Goal: Task Accomplishment & Management: Use online tool/utility

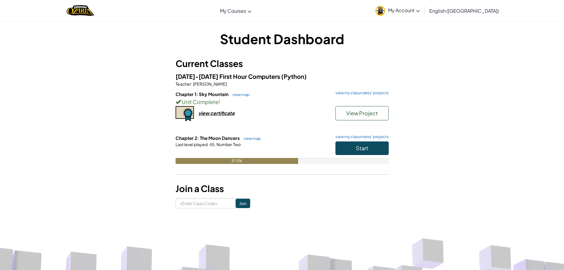
click at [376, 156] on div "Start" at bounding box center [359, 149] width 59 height 17
click at [361, 152] on button "Start" at bounding box center [361, 148] width 53 height 14
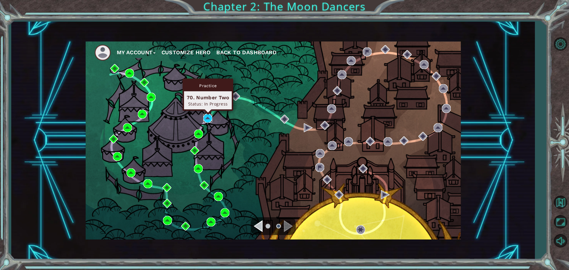
click at [207, 118] on img at bounding box center [207, 118] width 9 height 9
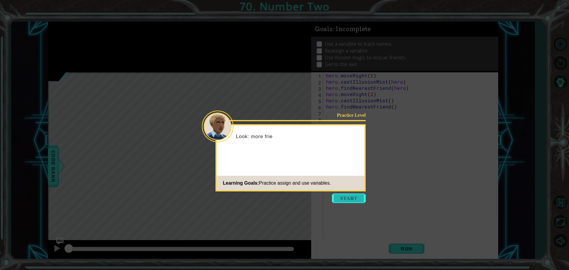
click at [343, 196] on button "Start" at bounding box center [349, 197] width 34 height 9
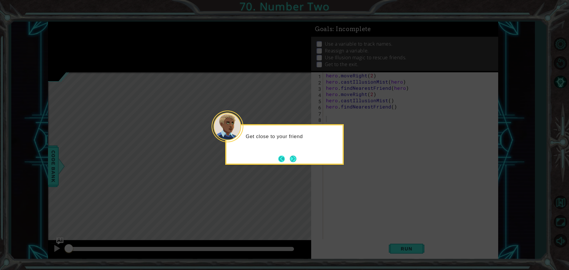
click at [283, 159] on button "Back" at bounding box center [284, 158] width 12 height 7
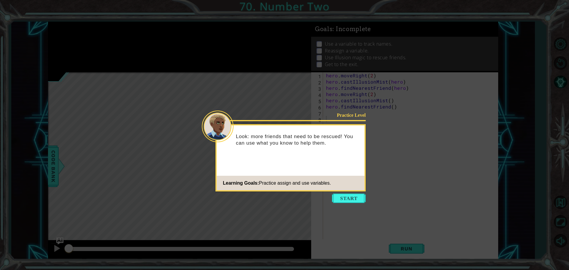
click at [345, 201] on button "Start" at bounding box center [349, 197] width 34 height 9
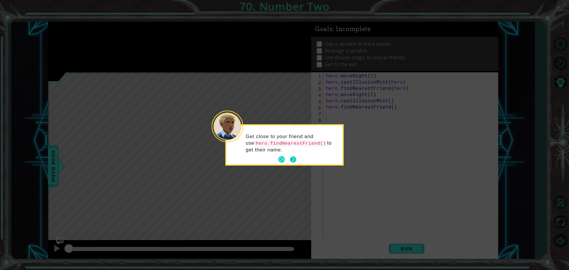
click at [291, 156] on button "Next" at bounding box center [293, 159] width 7 height 7
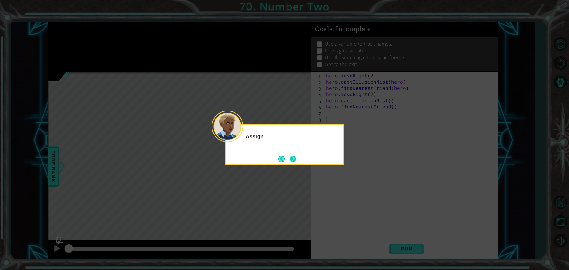
click at [290, 156] on button "Next" at bounding box center [293, 158] width 7 height 7
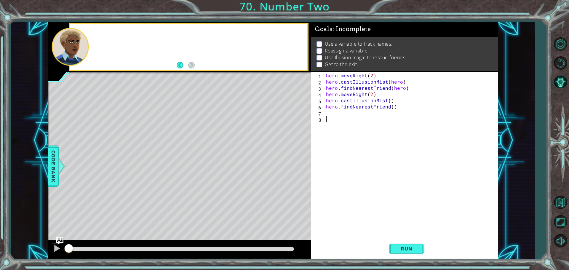
click at [290, 156] on div "Level Map" at bounding box center [185, 159] width 274 height 174
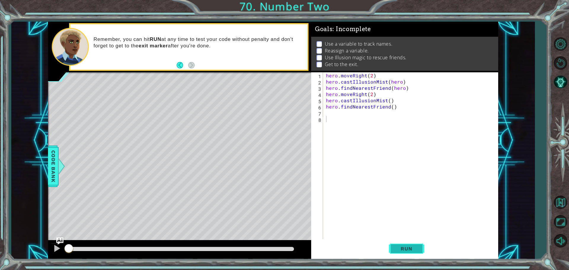
click at [417, 249] on span "Run" at bounding box center [405, 248] width 23 height 6
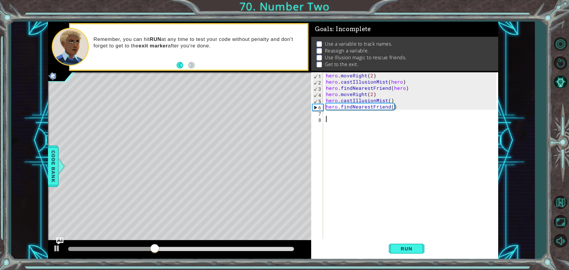
click at [327, 115] on div "hero . moveRight ( 2 ) hero . castIllusionMist ( hero ) hero . findNearestFrien…" at bounding box center [412, 162] width 174 height 180
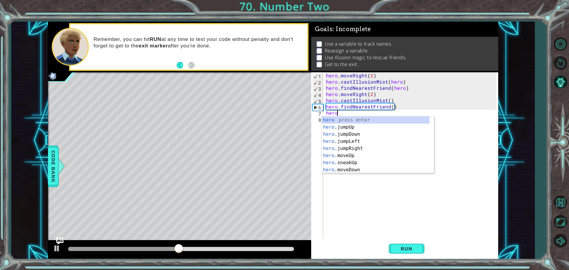
scroll to position [0, 1]
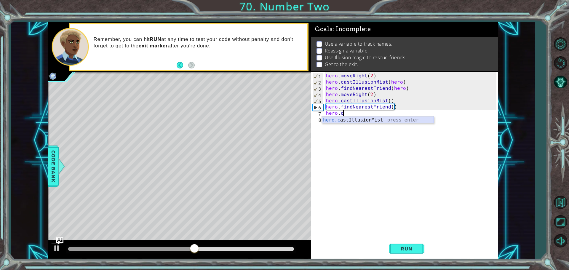
click at [344, 121] on div "hero.c astIllusionMist press enter" at bounding box center [378, 126] width 112 height 21
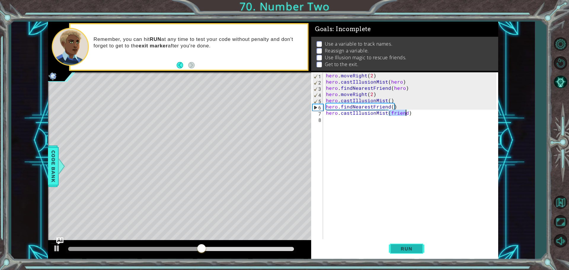
click at [401, 249] on span "Run" at bounding box center [405, 248] width 23 height 6
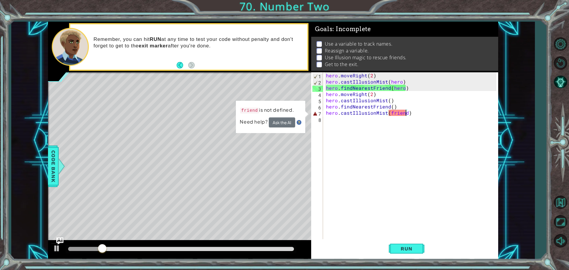
click at [391, 111] on div "hero . moveRight ( 2 ) hero . castIllusionMist ( hero ) hero . findNearestFrien…" at bounding box center [412, 162] width 174 height 180
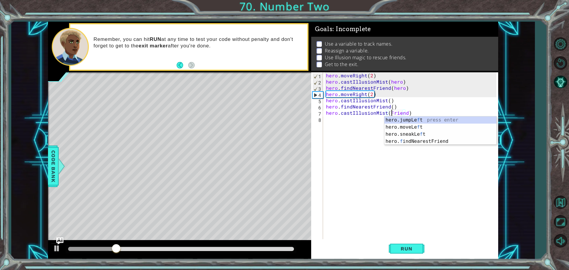
scroll to position [0, 4]
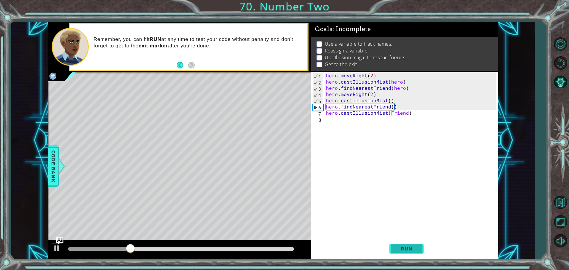
click at [398, 245] on span "Run" at bounding box center [405, 248] width 23 height 6
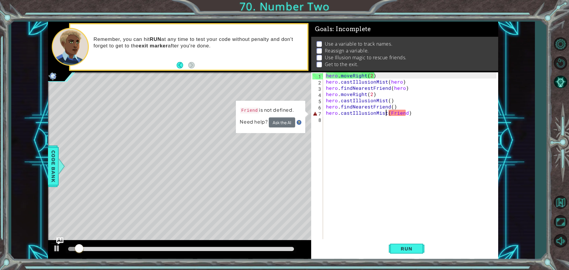
click at [386, 113] on div "hero . moveRight ( 2 ) hero . castIllusionMist ( hero ) hero . findNearestFrien…" at bounding box center [412, 162] width 174 height 180
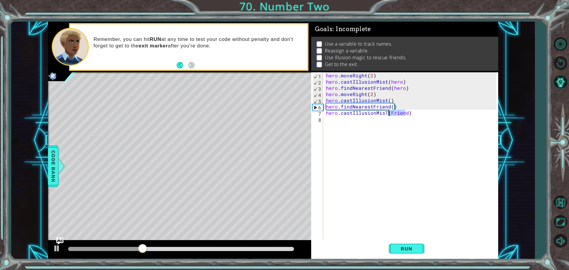
drag, startPoint x: 406, startPoint y: 113, endPoint x: 388, endPoint y: 111, distance: 18.1
click at [388, 111] on div "hero . moveRight ( 2 ) hero . castIllusionMist ( hero ) hero . findNearestFrien…" at bounding box center [412, 162] width 174 height 180
click at [411, 248] on span "Run" at bounding box center [405, 248] width 23 height 6
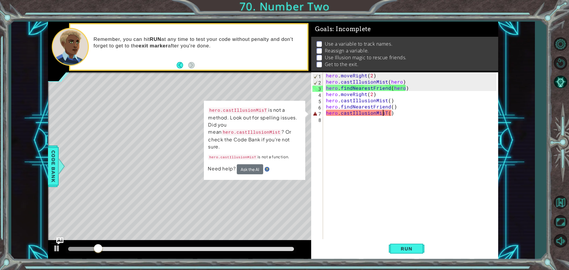
click at [384, 113] on div "hero . moveRight ( 2 ) hero . castIllusionMist ( hero ) hero . findNearestFrien…" at bounding box center [412, 162] width 174 height 180
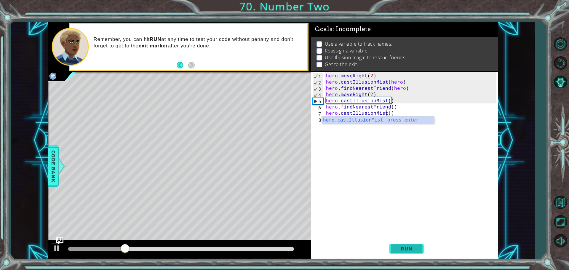
type textarea "hero.castIllusionMist()"
click at [399, 244] on button "Run" at bounding box center [406, 248] width 36 height 19
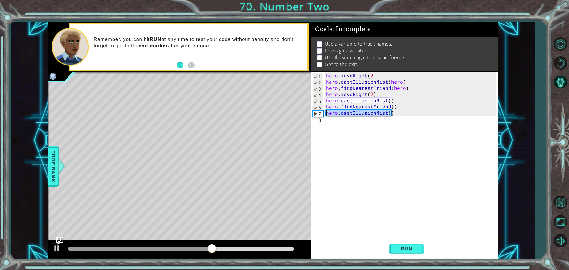
drag, startPoint x: 399, startPoint y: 114, endPoint x: 304, endPoint y: 114, distance: 95.0
click at [304, 114] on div "1 ההההההההההההההההההההההההההההההההההההההההההההההההההההההההההההההההההההההההההההה…" at bounding box center [273, 140] width 450 height 237
click at [304, 114] on div "Level Map" at bounding box center [185, 159] width 274 height 174
click at [406, 123] on div "hero . moveRight ( 2 ) hero . castIllusionMist ( hero ) hero . findNearestFrien…" at bounding box center [412, 162] width 174 height 180
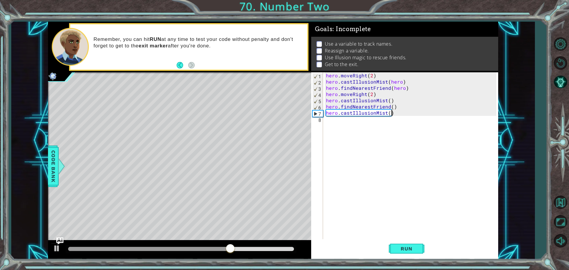
click at [401, 115] on div "hero . moveRight ( 2 ) hero . castIllusionMist ( hero ) hero . findNearestFrien…" at bounding box center [412, 162] width 174 height 180
click at [390, 114] on div "hero . moveRight ( 2 ) hero . castIllusionMist ( hero ) hero . findNearestFrien…" at bounding box center [412, 162] width 174 height 180
click at [392, 113] on div "hero . moveRight ( 2 ) hero . castIllusionMist ( hero ) hero . findNearestFrien…" at bounding box center [412, 162] width 174 height 180
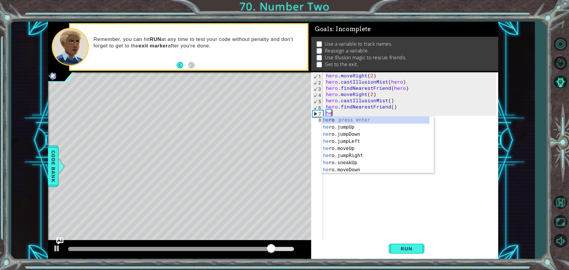
type textarea "h"
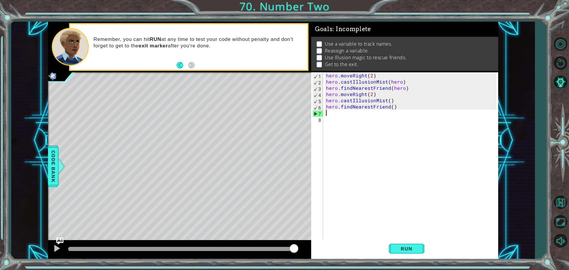
click at [55, 241] on div at bounding box center [179, 249] width 263 height 19
click at [57, 240] on img "Ask AI" at bounding box center [60, 241] width 8 height 8
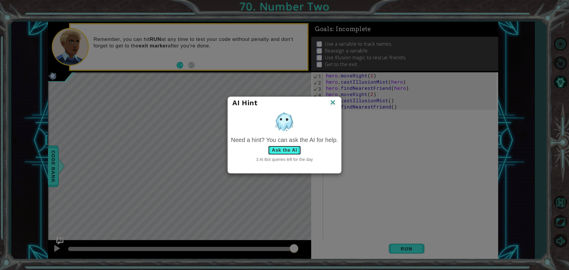
click at [282, 150] on button "Ask the AI" at bounding box center [284, 149] width 33 height 9
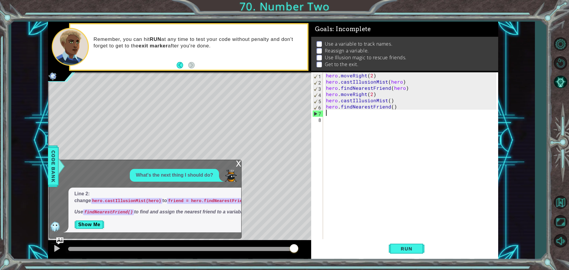
click at [340, 82] on div "hero . moveRight ( 2 ) hero . castIllusionMist ( hero ) hero . findNearestFrien…" at bounding box center [412, 162] width 174 height 180
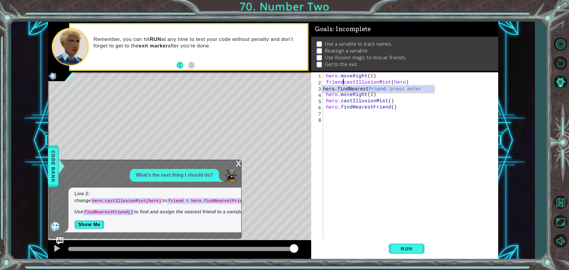
scroll to position [0, 1]
click at [400, 249] on span "Run" at bounding box center [405, 248] width 23 height 6
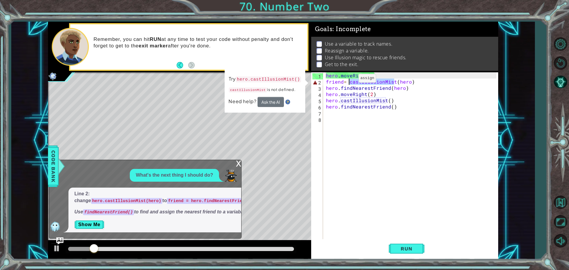
drag, startPoint x: 394, startPoint y: 84, endPoint x: 348, endPoint y: 80, distance: 45.6
click at [348, 80] on div "hero . moveRight ( 2 ) friend = castIllusionMist ( hero ) hero . findNearestFri…" at bounding box center [412, 162] width 174 height 180
click at [348, 80] on div "hero . moveRight ( 2 ) friend = castIllusionMist ( hero ) hero . findNearestFri…" at bounding box center [410, 156] width 171 height 168
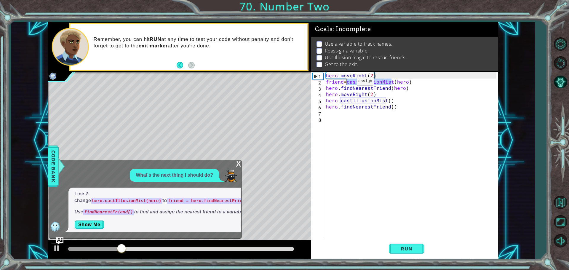
drag, startPoint x: 392, startPoint y: 83, endPoint x: 346, endPoint y: 83, distance: 45.9
click at [346, 83] on div "hero . moveRight ( 2 ) friend = castIllusionMist ( hero ) hero . findNearestFri…" at bounding box center [412, 162] width 174 height 180
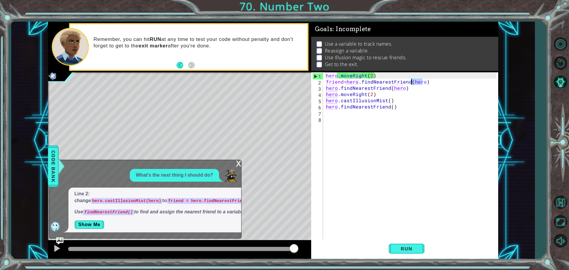
drag, startPoint x: 422, startPoint y: 81, endPoint x: 412, endPoint y: 81, distance: 10.1
click at [412, 81] on div "hero . moveRight ( 2 ) friend = hero . findNearestFriend ( hero ) hero . findNe…" at bounding box center [412, 162] width 174 height 180
click at [412, 81] on div "hero . moveRight ( 2 ) friend = hero . findNearestFriend ( hero ) hero . findNe…" at bounding box center [410, 156] width 171 height 168
click at [420, 81] on div "hero . moveRight ( 2 ) friend = hero . findNearestFriendhero ) hero . findNeare…" at bounding box center [412, 162] width 174 height 180
click at [410, 244] on button "Run" at bounding box center [406, 248] width 36 height 19
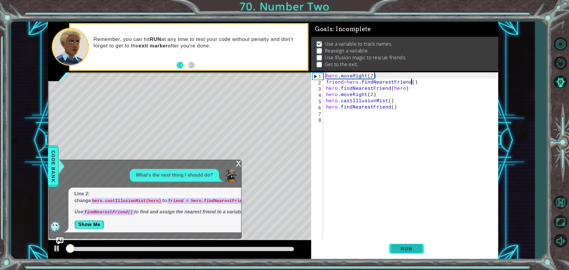
scroll to position [3, 0]
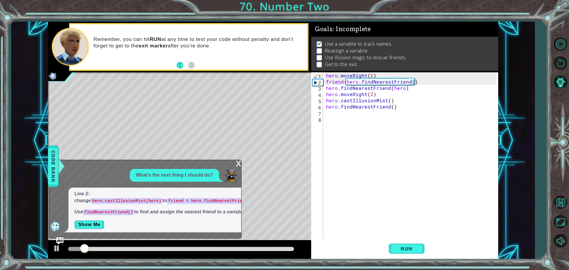
click at [239, 160] on div "x" at bounding box center [238, 163] width 5 height 6
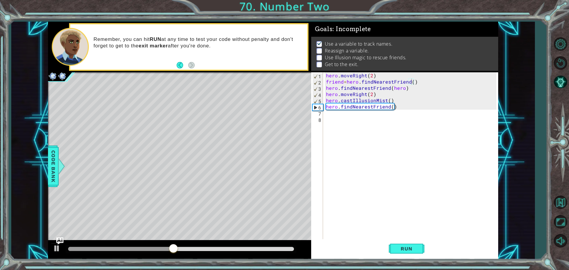
scroll to position [0, 4]
drag, startPoint x: 399, startPoint y: 102, endPoint x: 319, endPoint y: 109, distance: 80.0
click at [319, 109] on div "hero.castIllusionMist() 1 2 3 4 5 6 7 8 hero . moveRight ( 2 ) friend = hero . …" at bounding box center [403, 156] width 185 height 168
click at [319, 109] on div "6" at bounding box center [317, 107] width 10 height 6
type textarea "hero.findNearestFriend()"
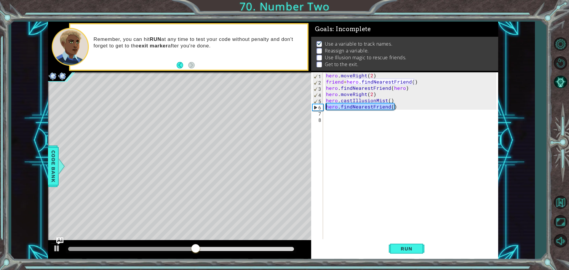
drag, startPoint x: 405, startPoint y: 105, endPoint x: 325, endPoint y: 109, distance: 80.6
click at [325, 109] on div "hero . moveRight ( 2 ) friend = hero . findNearestFriend ( ) hero . findNearest…" at bounding box center [412, 162] width 174 height 180
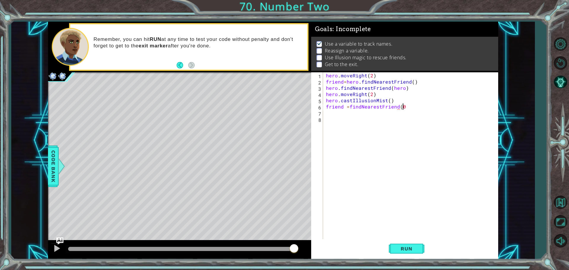
scroll to position [0, 4]
click at [396, 249] on span "Run" at bounding box center [405, 248] width 23 height 6
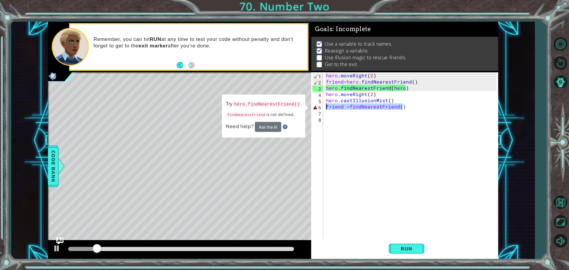
drag, startPoint x: 416, startPoint y: 107, endPoint x: 314, endPoint y: 111, distance: 101.9
click at [317, 110] on div "friend =findNearestFriend() 1 2 3 4 5 6 7 8 hero . moveRight ( 2 ) friend = her…" at bounding box center [403, 156] width 185 height 168
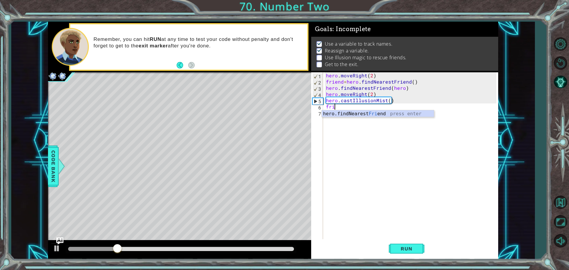
scroll to position [0, 0]
type textarea "f"
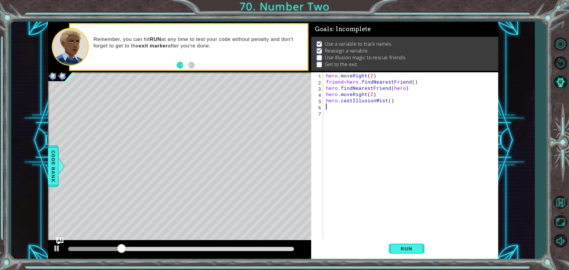
type textarea "hero.castIllusionMist()"
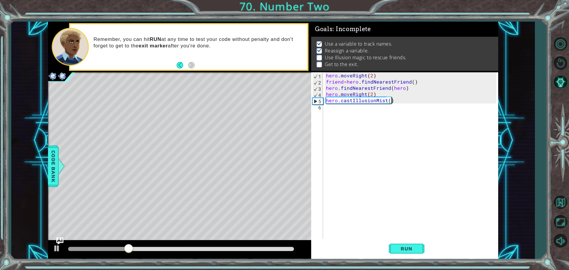
click at [349, 122] on div "hero . moveRight ( 2 ) friend = hero . findNearestFriend ( ) hero . findNearest…" at bounding box center [412, 162] width 174 height 180
click at [58, 237] on div "1 2 3 4 5 6 7 8 hero . moveRight ( 2 ) friend = hero . findNearestFriend ( ) he…" at bounding box center [273, 140] width 450 height 237
click at [61, 237] on div "Level Map" at bounding box center [185, 159] width 274 height 174
click at [62, 240] on img "Ask AI" at bounding box center [60, 241] width 8 height 8
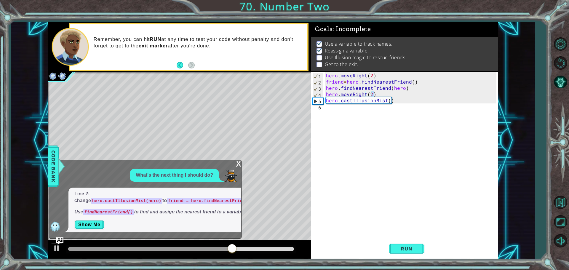
drag, startPoint x: 374, startPoint y: 95, endPoint x: 344, endPoint y: 95, distance: 29.9
click at [345, 95] on div "hero . moveRight ( 2 ) friend = hero . findNearestFriend ( ) hero . findNearest…" at bounding box center [412, 162] width 174 height 180
click at [378, 94] on div "hero . moveRight ( 2 ) friend = hero . findNearestFriend ( ) hero . findNearest…" at bounding box center [412, 162] width 174 height 180
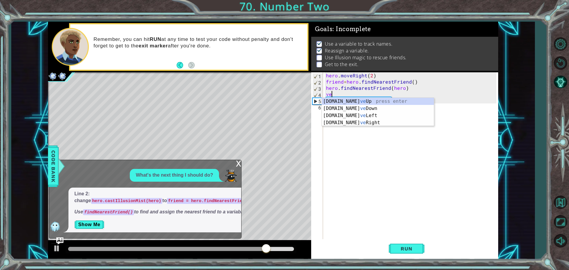
type textarea "v"
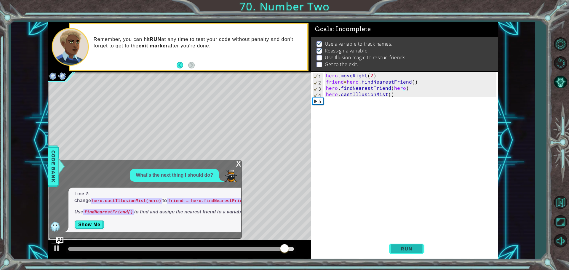
click at [400, 244] on button "Run" at bounding box center [406, 248] width 36 height 19
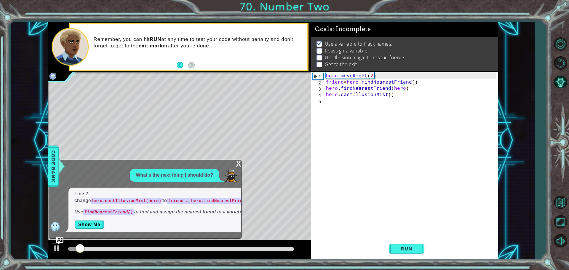
click at [237, 160] on div "x" at bounding box center [238, 163] width 5 height 6
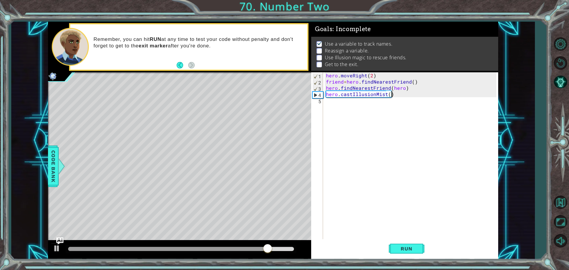
drag, startPoint x: 392, startPoint y: 96, endPoint x: 385, endPoint y: 95, distance: 7.7
click at [386, 96] on div "hero . moveRight ( 2 ) friend = hero . findNearestFriend ( ) hero . findNearest…" at bounding box center [412, 162] width 174 height 180
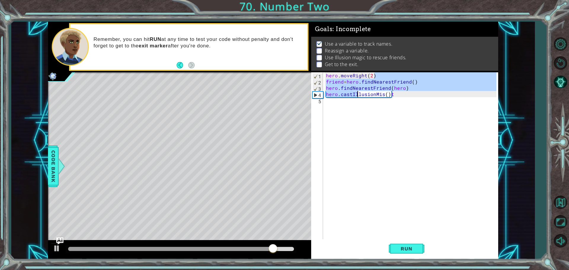
drag, startPoint x: 365, startPoint y: 93, endPoint x: 356, endPoint y: 93, distance: 8.9
click at [356, 93] on div "hero . moveRight ( 2 ) friend = hero . findNearestFriend ( ) hero . findNearest…" at bounding box center [412, 162] width 174 height 180
type textarea "hero.findNearestFriend(hero) hero.castIllusionMis()t"
click at [402, 108] on div "hero . moveRight ( 2 ) friend = hero . findNearestFriend ( ) hero . findNearest…" at bounding box center [412, 162] width 174 height 180
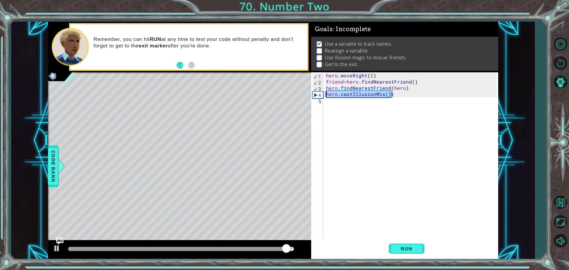
drag, startPoint x: 392, startPoint y: 95, endPoint x: 319, endPoint y: 94, distance: 72.6
click at [319, 94] on div "1 2 3 4 5 hero . moveRight ( 2 ) friend = hero . findNearestFriend ( ) hero . f…" at bounding box center [403, 156] width 185 height 168
click at [319, 94] on div "4" at bounding box center [317, 95] width 10 height 6
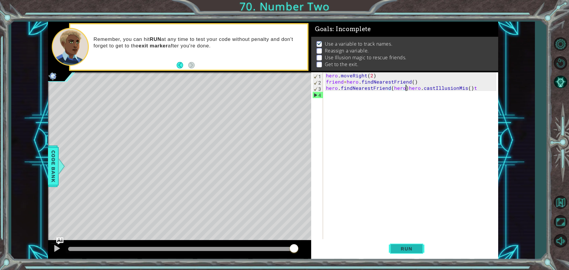
click at [423, 249] on button "Run" at bounding box center [406, 248] width 36 height 19
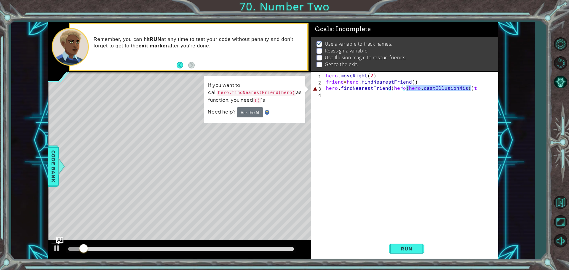
drag, startPoint x: 481, startPoint y: 91, endPoint x: 405, endPoint y: 91, distance: 76.4
click at [405, 91] on div "hero . moveRight ( 2 ) friend = hero . findNearestFriend ( ) hero . findNearest…" at bounding box center [412, 162] width 174 height 180
click at [405, 91] on div "hero . moveRight ( 2 ) friend = hero . findNearestFriend ( ) hero . findNearest…" at bounding box center [410, 156] width 171 height 168
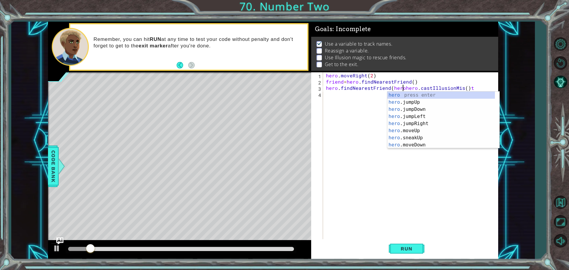
click at [469, 85] on div "hero . moveRight ( 2 ) friend = hero . findNearestFriend ( ) hero . findNearest…" at bounding box center [412, 162] width 174 height 180
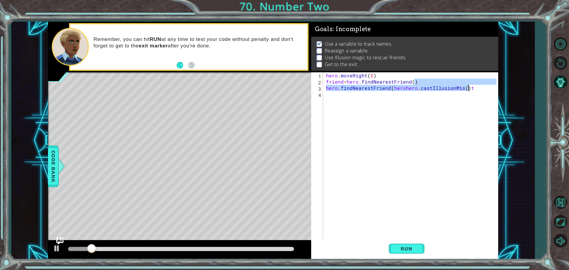
type textarea "friend=hero.findNearestFriend()"
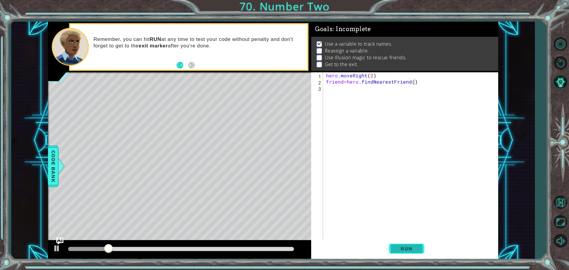
click at [407, 250] on span "Run" at bounding box center [405, 248] width 23 height 6
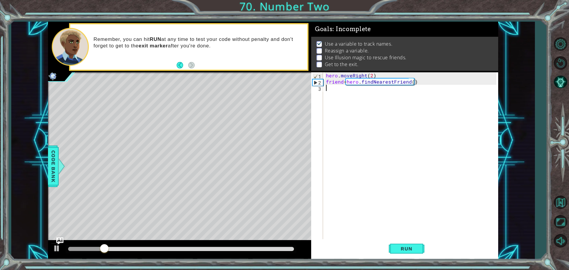
click at [327, 94] on div "hero . moveRight ( 2 ) friend = hero . findNearestFriend ( )" at bounding box center [412, 162] width 174 height 180
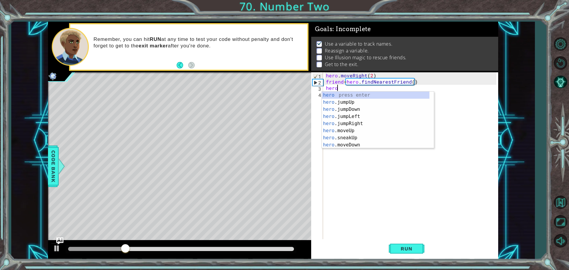
scroll to position [0, 1]
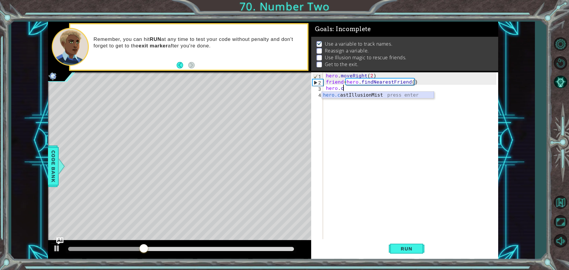
click at [341, 93] on div "hero.c astIllusionMist press enter" at bounding box center [378, 101] width 112 height 21
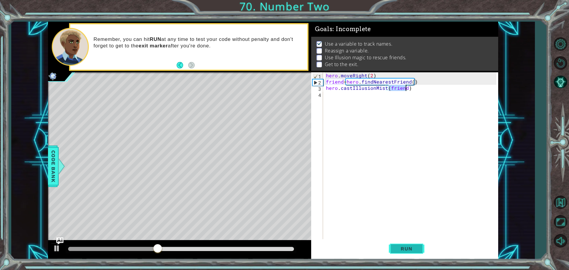
type textarea "hero.castIllusionMist(friend)"
click at [407, 245] on button "Run" at bounding box center [406, 248] width 36 height 19
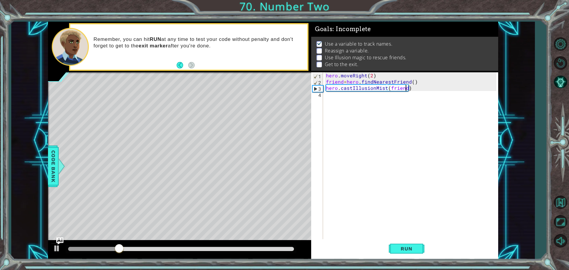
click at [330, 94] on div "hero . moveRight ( 2 ) friend = hero . findNearestFriend ( ) hero . castIllusio…" at bounding box center [412, 162] width 174 height 180
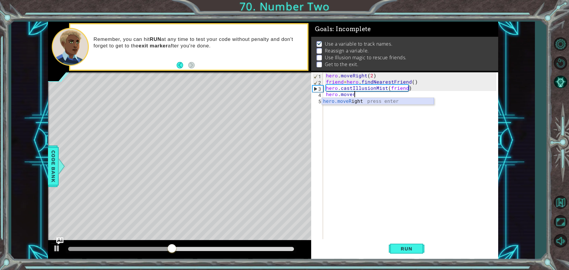
click at [353, 103] on div "hero.moveR ight press enter" at bounding box center [378, 108] width 112 height 21
type textarea "hero.moveRight(2)"
click at [399, 245] on span "Run" at bounding box center [405, 248] width 23 height 6
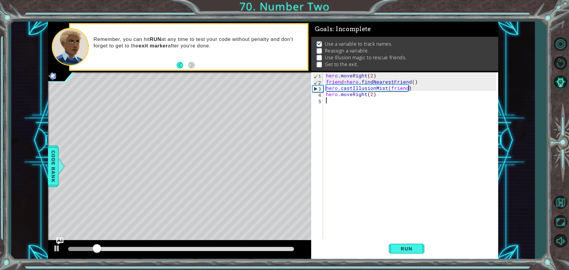
click at [330, 106] on div "hero . moveRight ( 2 ) friend = hero . findNearestFriend ( ) hero . castIllusio…" at bounding box center [412, 162] width 174 height 180
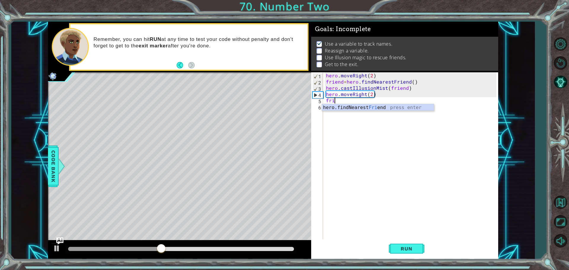
type textarea "frind"
click at [360, 105] on div "hero. f indNea r estFr i e nd press enter" at bounding box center [378, 114] width 112 height 21
click at [325, 109] on div "hero . moveRight ( 2 ) friend = hero . findNearestFriend ( ) hero . castIllusio…" at bounding box center [412, 162] width 174 height 180
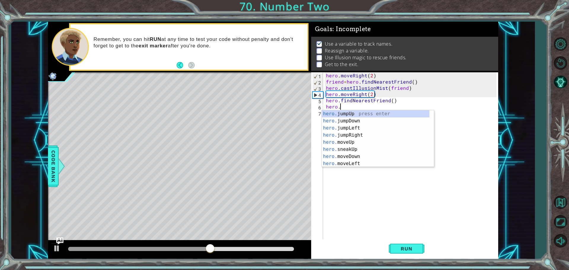
scroll to position [0, 1]
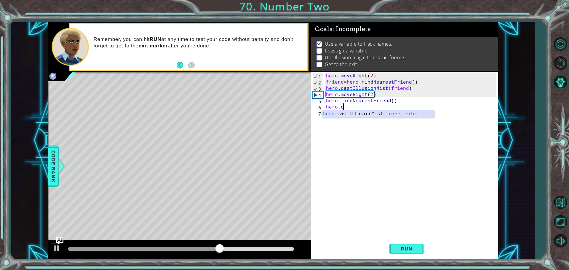
click at [371, 112] on div "hero.c astIllusionMist press enter" at bounding box center [378, 120] width 112 height 21
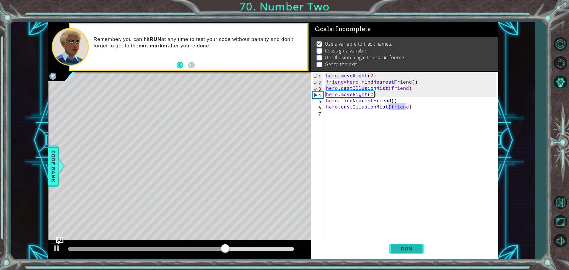
type textarea "hero.castIllusionMist(friend)"
click at [407, 251] on span "Run" at bounding box center [405, 248] width 23 height 6
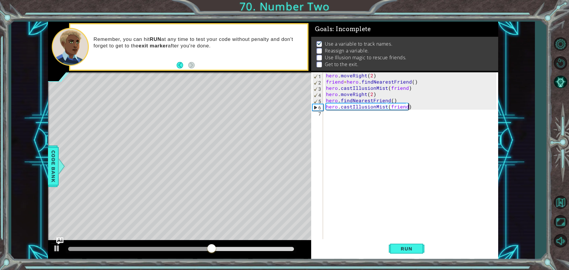
drag, startPoint x: 415, startPoint y: 108, endPoint x: 411, endPoint y: 109, distance: 4.1
click at [411, 109] on div "hero . moveRight ( 2 ) friend = hero . findNearestFriend ( ) hero . castIllusio…" at bounding box center [412, 162] width 174 height 180
click at [326, 116] on div "hero . moveRight ( 2 ) friend = hero . findNearestFriend ( ) hero . castIllusio…" at bounding box center [412, 162] width 174 height 180
click at [327, 105] on div "hero . moveRight ( 2 ) friend = hero . findNearestFriend ( ) hero . castIllusio…" at bounding box center [412, 162] width 174 height 180
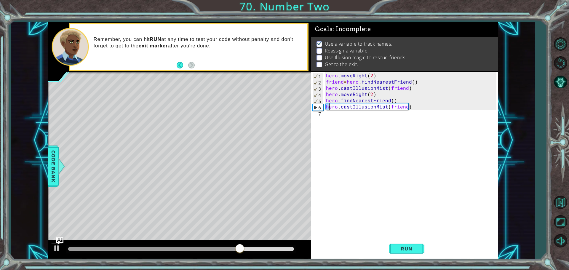
type textarea "hero.castIllusionMist(friend)"
click at [327, 105] on div "hero . moveRight ( 2 ) friend = hero . findNearestFriend ( ) hero . castIllusio…" at bounding box center [410, 156] width 171 height 168
click at [325, 106] on div "hero . moveRight ( 2 ) friend = hero . findNearestFriend ( ) hero . castIllusio…" at bounding box center [412, 162] width 174 height 180
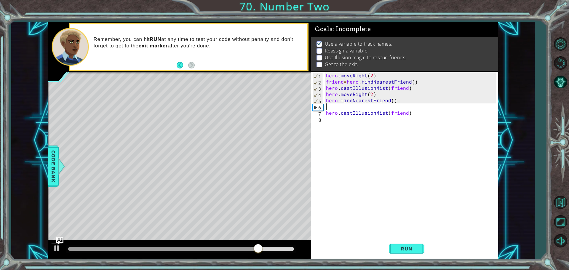
click at [335, 106] on div "hero . moveRight ( 2 ) friend = hero . findNearestFriend ( ) hero . castIllusio…" at bounding box center [412, 162] width 174 height 180
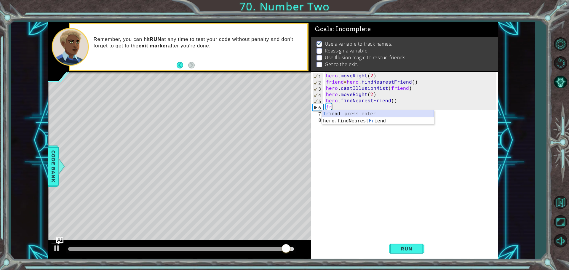
click at [340, 112] on div "fr iend press enter hero.findNearest Fr iend press enter" at bounding box center [378, 124] width 112 height 28
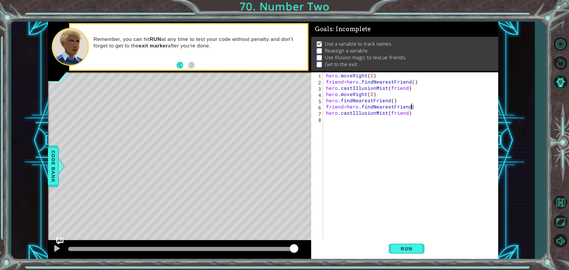
scroll to position [0, 5]
type textarea "friend=hero.findNearestFriend()"
click at [408, 243] on button "Run" at bounding box center [406, 248] width 36 height 19
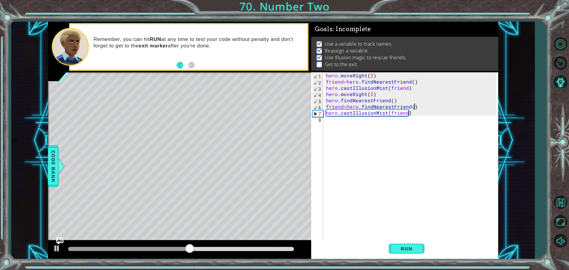
click at [325, 124] on div "hero . moveRight ( 2 ) friend = hero . findNearestFriend ( ) hero . castIllusio…" at bounding box center [412, 162] width 174 height 180
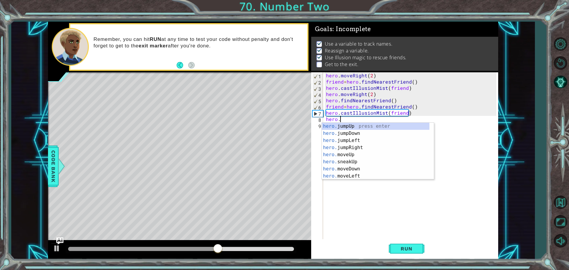
scroll to position [0, 1]
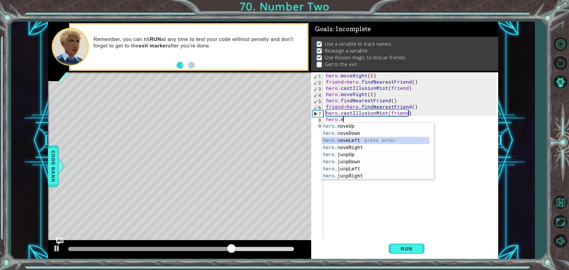
click at [356, 139] on div "hero.m oveUp press enter hero.m oveDown press enter hero.m oveLeft press enter …" at bounding box center [375, 158] width 107 height 71
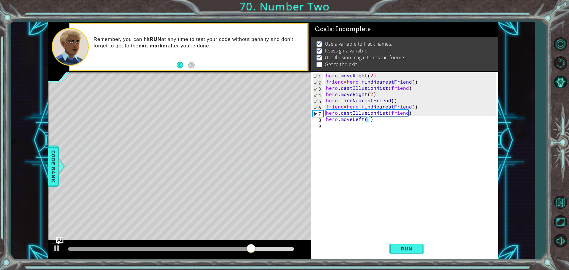
scroll to position [0, 2]
click at [400, 247] on span "Run" at bounding box center [405, 248] width 23 height 6
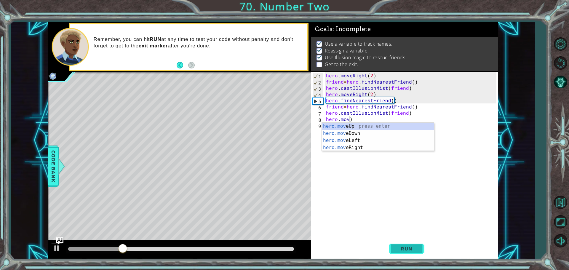
scroll to position [0, 1]
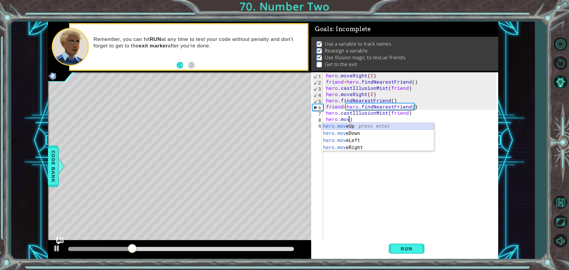
click at [356, 123] on div "hero.mov eUp press enter hero.mov eDown press enter hero.mov eLeft press enter …" at bounding box center [378, 137] width 112 height 28
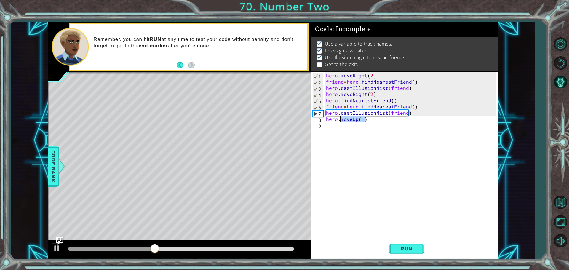
drag, startPoint x: 367, startPoint y: 120, endPoint x: 341, endPoint y: 119, distance: 26.1
click at [341, 119] on div "hero . moveRight ( 2 ) friend = hero . findNearestFriend ( ) hero . castIllusio…" at bounding box center [412, 162] width 174 height 180
click at [341, 119] on div "hero . moveRight ( 2 ) friend = hero . findNearestFriend ( ) hero . castIllusio…" at bounding box center [410, 156] width 171 height 168
click at [341, 119] on div "hero . moveRight ( 2 ) friend = hero . findNearestFriend ( ) hero . castIllusio…" at bounding box center [412, 162] width 174 height 180
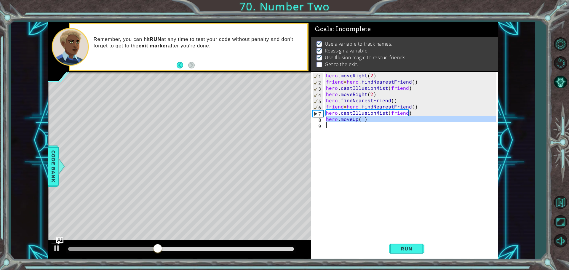
type textarea "hero.moveUp(1)"
click at [341, 119] on div "hero . moveRight ( 2 ) friend = hero . findNearestFriend ( ) hero . castIllusio…" at bounding box center [412, 162] width 174 height 180
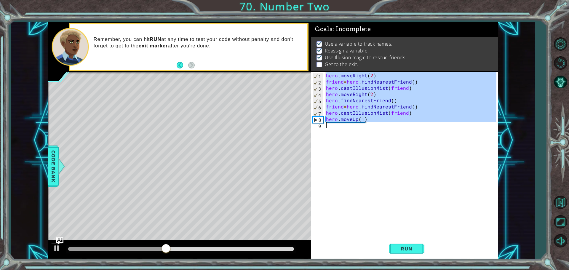
click at [362, 153] on div "hero . moveRight ( 2 ) friend = hero . findNearestFriend ( ) hero . castIllusio…" at bounding box center [410, 156] width 171 height 168
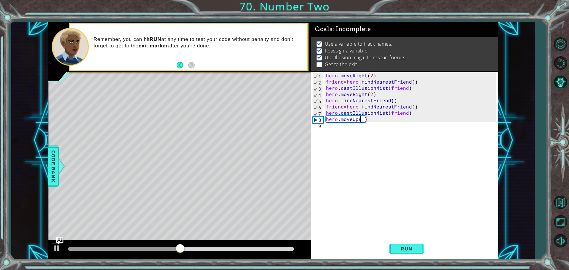
click at [361, 120] on div "hero . moveRight ( 2 ) friend = hero . findNearestFriend ( ) hero . castIllusio…" at bounding box center [412, 162] width 174 height 180
click at [363, 120] on div "hero . moveRight ( 2 ) friend = hero . findNearestFriend ( ) hero . castIllusio…" at bounding box center [412, 162] width 174 height 180
click at [412, 245] on button "Run" at bounding box center [406, 248] width 36 height 19
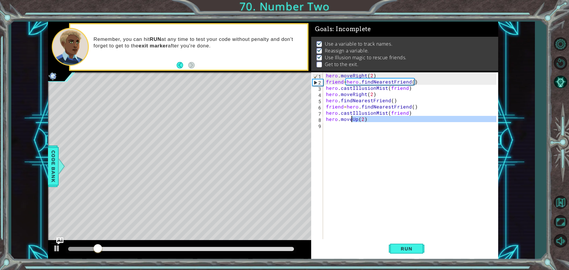
drag, startPoint x: 367, startPoint y: 123, endPoint x: 363, endPoint y: 121, distance: 4.3
click at [360, 121] on div "hero . moveRight ( 2 ) friend = hero . findNearestFriend ( ) hero . castIllusio…" at bounding box center [412, 162] width 174 height 180
click at [343, 119] on div "hero . moveRight ( 2 ) friend = hero . findNearestFriend ( ) hero . castIllusio…" at bounding box center [410, 156] width 171 height 168
click at [345, 119] on div "hero . moveRight ( 2 ) friend = hero . findNearestFriend ( ) hero . castIllusio…" at bounding box center [412, 162] width 174 height 180
type textarea "hero.moveRight(2) hero.findNearestFriend()"
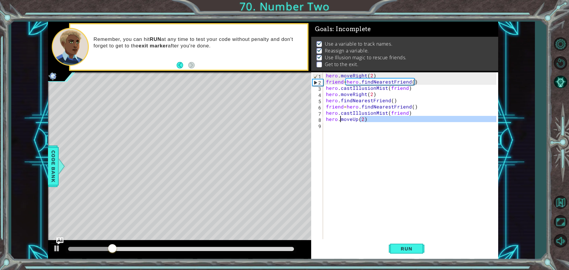
click at [345, 119] on div "hero . moveRight ( 2 ) friend = hero . findNearestFriend ( ) hero . castIllusio…" at bounding box center [412, 162] width 174 height 180
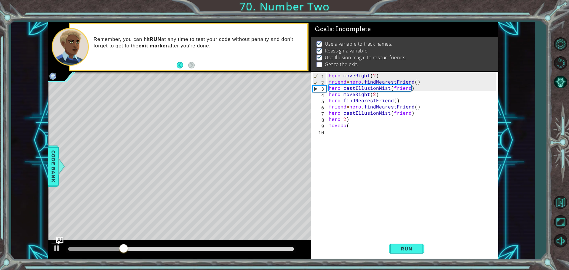
click at [358, 131] on div "hero . moveRight ( 2 ) friend = hero . findNearestFriend ( ) hero . castIllusio…" at bounding box center [413, 162] width 172 height 180
click at [351, 126] on div "hero . moveRight ( 2 ) friend = hero . findNearestFriend ( ) hero . castIllusio…" at bounding box center [413, 162] width 172 height 180
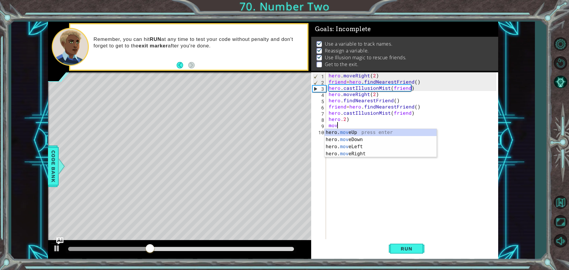
type textarea "m"
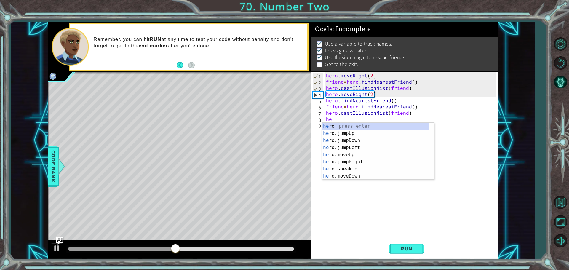
type textarea "h"
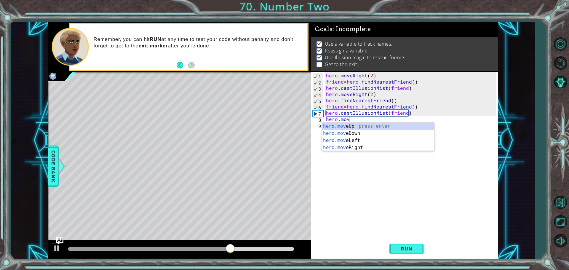
scroll to position [0, 1]
click at [351, 147] on div "hero.move Up press enter hero.move Down press enter hero.move Left press enter …" at bounding box center [378, 144] width 112 height 43
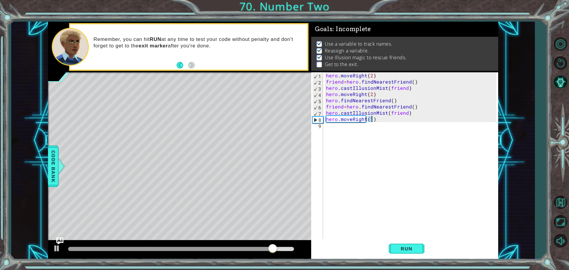
scroll to position [0, 3]
type textarea "hero.moveRight(2)"
click at [395, 245] on button "Run" at bounding box center [406, 248] width 36 height 19
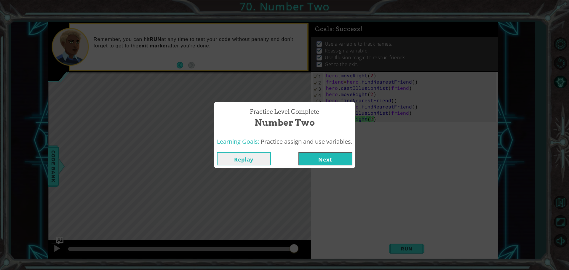
click at [312, 156] on button "Next" at bounding box center [325, 158] width 54 height 13
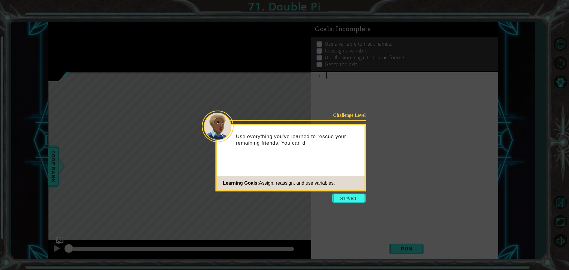
click at [333, 203] on icon at bounding box center [284, 135] width 569 height 270
click at [337, 201] on button "Start" at bounding box center [349, 197] width 34 height 9
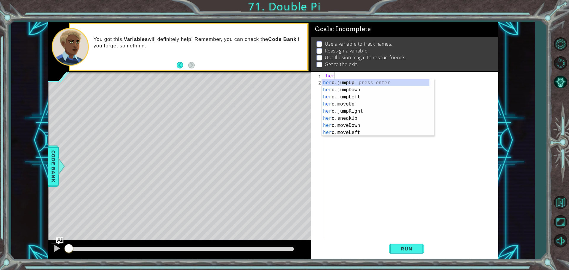
scroll to position [0, 0]
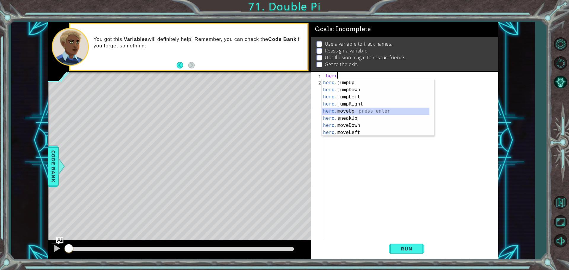
click at [332, 110] on div "hero .jumpUp press enter hero .jumpDown press enter hero .jumpLeft press enter …" at bounding box center [375, 114] width 107 height 71
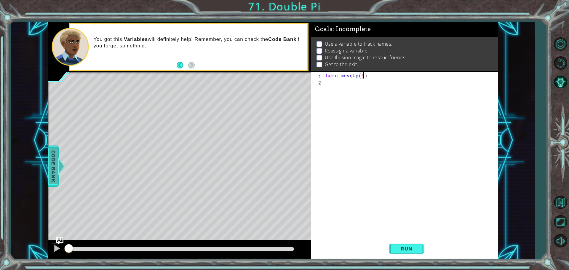
scroll to position [0, 2]
type textarea "hero.moveUp(3)"
click at [406, 244] on button "Run" at bounding box center [406, 248] width 36 height 19
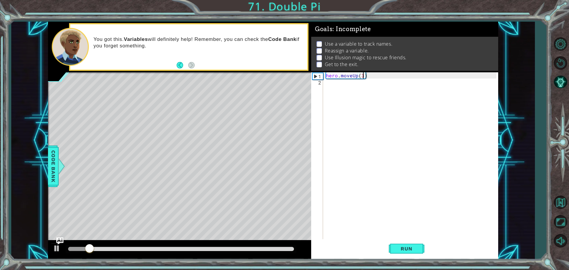
click at [333, 86] on div "hero . moveUp ( 3 )" at bounding box center [412, 162] width 174 height 180
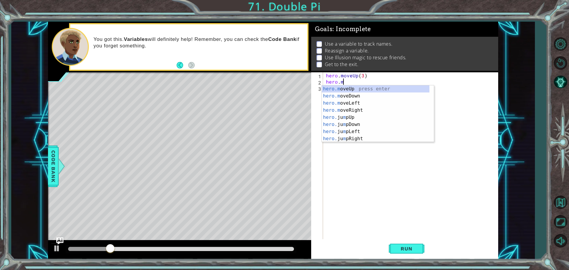
scroll to position [0, 1]
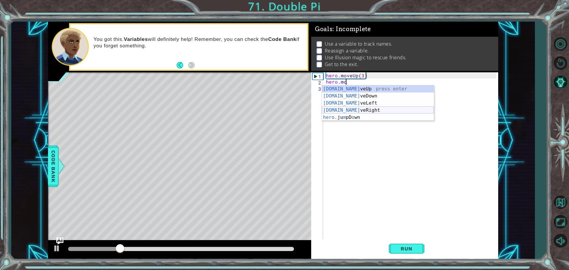
click at [344, 110] on div "[DOMAIN_NAME] veUp press enter [DOMAIN_NAME] veDown press enter [DOMAIN_NAME] v…" at bounding box center [378, 110] width 112 height 50
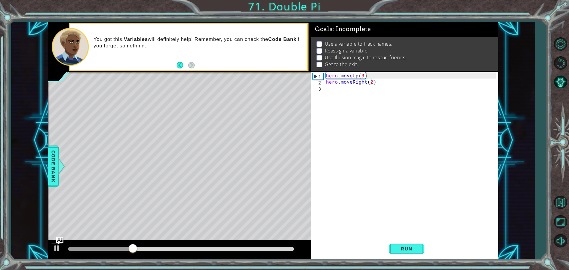
scroll to position [0, 3]
click at [407, 244] on button "Run" at bounding box center [406, 248] width 36 height 19
drag, startPoint x: 374, startPoint y: 83, endPoint x: 352, endPoint y: 83, distance: 21.9
click at [352, 83] on div "hero . moveUp ( 3 ) hero . moveRight ( 2 )" at bounding box center [412, 162] width 174 height 180
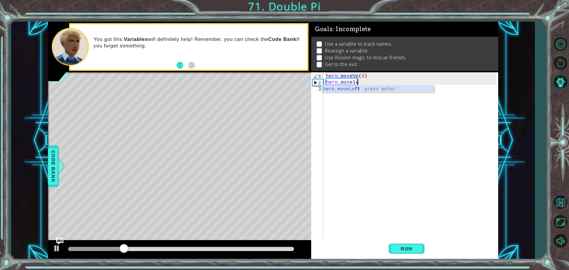
click at [343, 88] on div "hero.moveLe ft press enter" at bounding box center [378, 95] width 112 height 21
type textarea "hero.moveLeft(2)"
click at [404, 243] on button "Run" at bounding box center [406, 248] width 36 height 19
drag, startPoint x: 378, startPoint y: 81, endPoint x: 323, endPoint y: 83, distance: 55.1
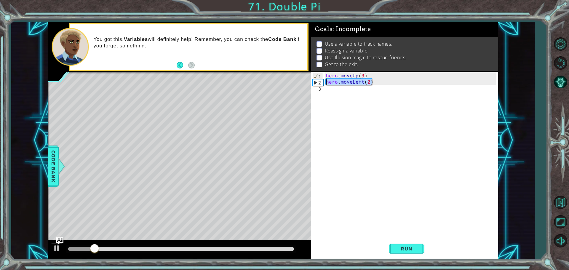
click at [323, 83] on div "hero.moveLeft(2) 1 2 3 hero . moveUp ( 3 ) hero . moveLeft ( 2 ) הההההההההההההה…" at bounding box center [403, 156] width 185 height 168
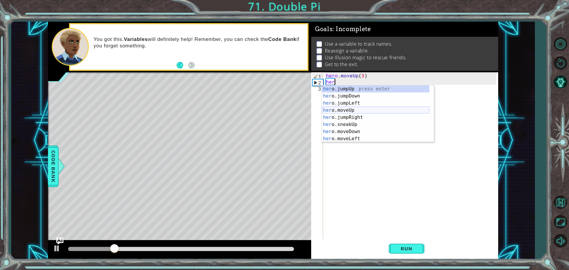
click at [338, 108] on div "her o.jumpUp press enter her o.jumpDown press enter her o.jumpLeft press enter …" at bounding box center [375, 120] width 107 height 71
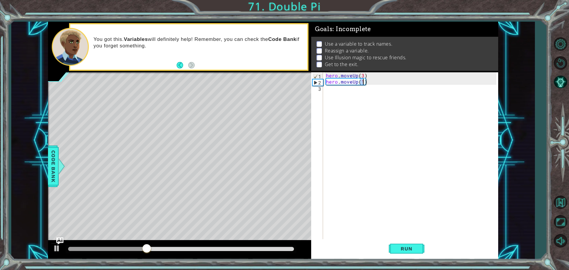
scroll to position [0, 2]
type textarea "hero.moveUp(2)"
click at [400, 251] on button "Run" at bounding box center [406, 248] width 36 height 19
drag, startPoint x: 373, startPoint y: 82, endPoint x: 317, endPoint y: 80, distance: 56.6
click at [317, 80] on div "hero.moveUp(2) 1 2 3 hero . moveUp ( 3 ) hero . moveUp ( 2 ) הההההההההההההההההה…" at bounding box center [403, 156] width 185 height 168
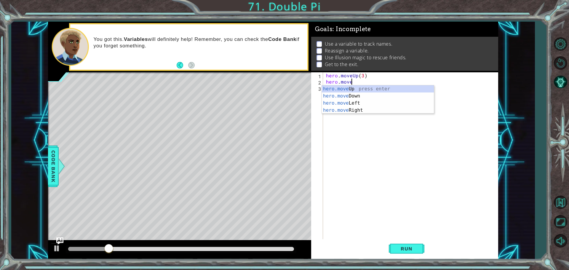
scroll to position [0, 1]
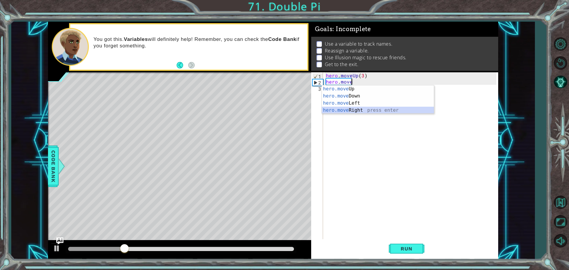
click at [357, 111] on div "hero.move Up press enter hero.move Down press enter hero.move Left press enter …" at bounding box center [378, 106] width 112 height 43
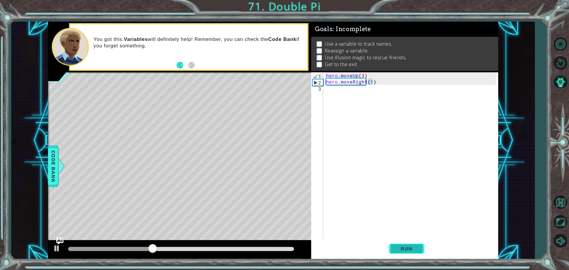
click at [408, 249] on span "Run" at bounding box center [405, 248] width 23 height 6
click at [415, 246] on span "Run" at bounding box center [405, 248] width 23 height 6
click at [363, 76] on div "hero . moveUp ( 3 ) hero . moveRight ( 2 )" at bounding box center [412, 162] width 174 height 180
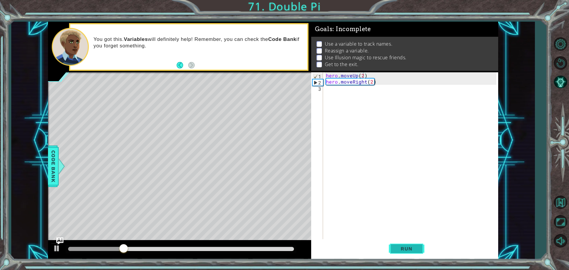
click at [409, 249] on span "Run" at bounding box center [405, 248] width 23 height 6
drag, startPoint x: 382, startPoint y: 84, endPoint x: 311, endPoint y: 81, distance: 70.5
click at [311, 81] on div "hero.moveUp(2) 1 2 3 hero . moveUp ( 2 ) hero . moveRight ( 2 ) ההההההההההההההה…" at bounding box center [403, 156] width 185 height 168
type textarea "hero.moveRight(2)"
click at [311, 81] on div "hero.moveRight(2) 1 2 3 hero . moveUp ( 2 ) hero . moveRight ( 2 ) הההההההההההה…" at bounding box center [403, 156] width 185 height 168
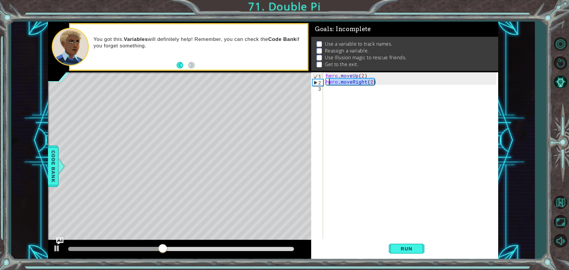
drag, startPoint x: 378, startPoint y: 84, endPoint x: 327, endPoint y: 81, distance: 50.7
click at [327, 81] on div "hero . moveUp ( 2 ) hero . moveRight ( 2 )" at bounding box center [412, 162] width 174 height 180
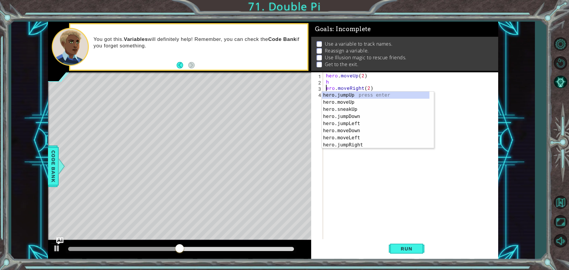
click at [380, 88] on div "hero . moveUp ( 2 ) h ero . moveRight ( 2 )" at bounding box center [412, 162] width 174 height 180
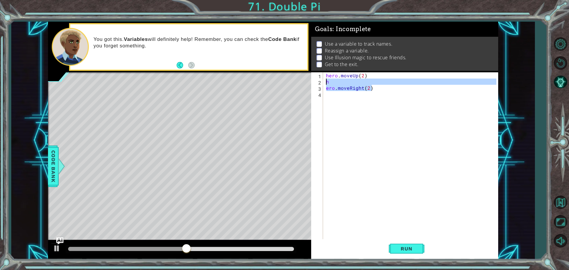
click at [306, 84] on div "1 ההההההההההההההההההההההההההההההההההההההההההההההההההההההההההההההההההההההההההההה…" at bounding box center [273, 140] width 450 height 237
type textarea "h ero.moveRight(2)"
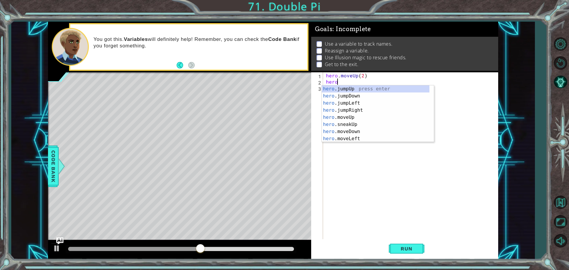
scroll to position [0, 0]
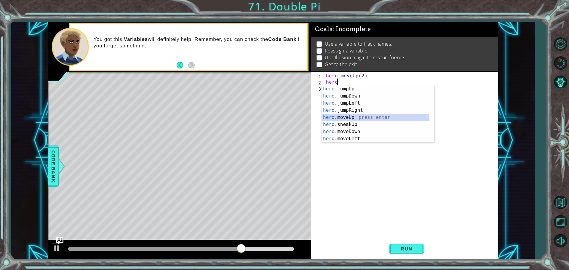
click at [341, 116] on div "hero .jumpUp press enter hero .jumpDown press enter hero .jumpLeft press enter …" at bounding box center [375, 120] width 107 height 71
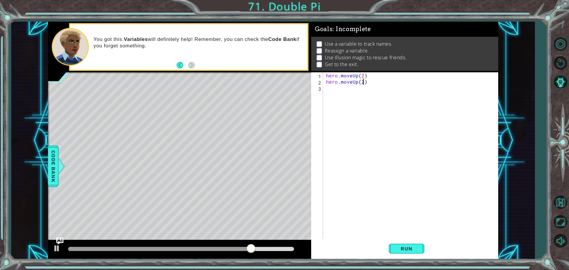
scroll to position [0, 2]
type textarea "hero.moveUp(2)"
click at [393, 246] on button "Run" at bounding box center [406, 248] width 36 height 19
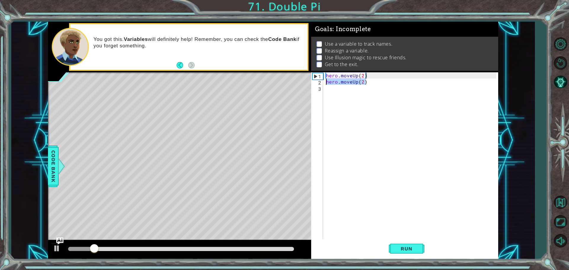
drag, startPoint x: 367, startPoint y: 82, endPoint x: 317, endPoint y: 80, distance: 50.1
click at [317, 80] on div "hero.moveUp(2) 1 2 3 hero . moveUp ( 2 ) hero . moveUp ( 2 ) הההההההההההההההההה…" at bounding box center [403, 156] width 185 height 168
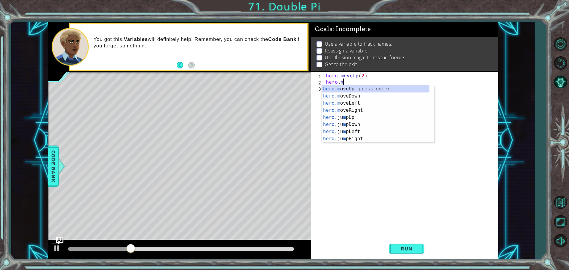
scroll to position [0, 1]
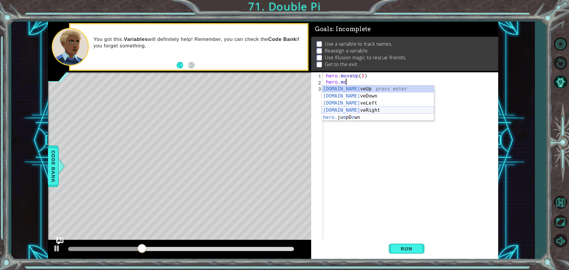
click at [360, 108] on div "[DOMAIN_NAME] veUp press enter [DOMAIN_NAME] veDown press enter [DOMAIN_NAME] v…" at bounding box center [378, 110] width 112 height 50
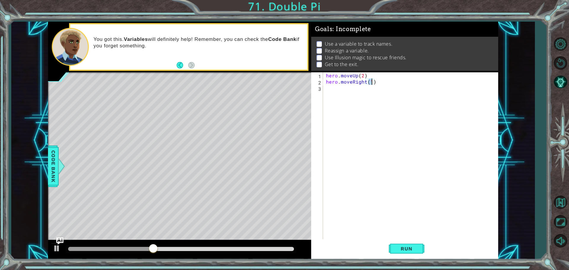
type textarea "hero.moveRight(2)"
click at [414, 244] on button "Run" at bounding box center [406, 248] width 36 height 19
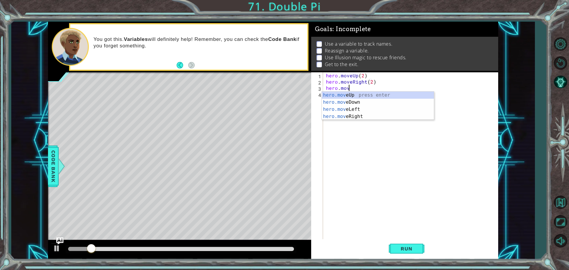
type textarea "hero.move"
click at [354, 97] on div "hero.move Up press enter hero.move Down press enter hero.move Left press enter …" at bounding box center [378, 112] width 112 height 43
click at [354, 97] on div "hero . moveUp ( 2 ) hero . moveRight ( 2 ) hero . move" at bounding box center [412, 162] width 174 height 180
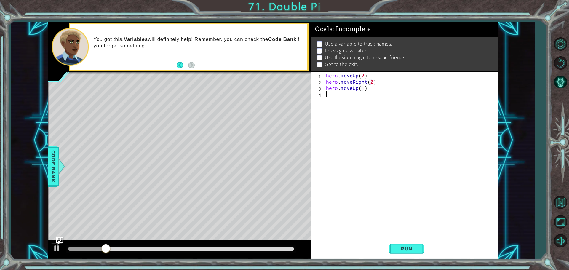
scroll to position [0, 0]
drag, startPoint x: 357, startPoint y: 87, endPoint x: 347, endPoint y: 86, distance: 9.5
click at [347, 86] on div "hero . moveUp ( 2 ) hero . moveRight ( 2 ) hero . moveUp ( 1 )" at bounding box center [412, 162] width 174 height 180
click at [347, 86] on div "hero . moveUp ( 2 ) hero . moveRight ( 2 ) hero . moveUp ( 1 )" at bounding box center [410, 156] width 171 height 168
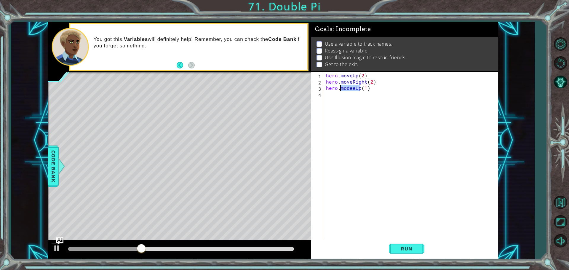
drag, startPoint x: 360, startPoint y: 86, endPoint x: 338, endPoint y: 88, distance: 21.7
click at [338, 88] on div "hero . moveUp ( 2 ) hero . moveRight ( 2 ) hero . modeeUp ( 1 )" at bounding box center [412, 162] width 174 height 180
click at [369, 89] on div "hero . moveUp ( 2 ) hero . moveRight ( 2 ) hero . modeeUp ( 1 )" at bounding box center [412, 162] width 174 height 180
click at [353, 92] on div "[DOMAIN_NAME] ve D own press enter" at bounding box center [378, 101] width 112 height 21
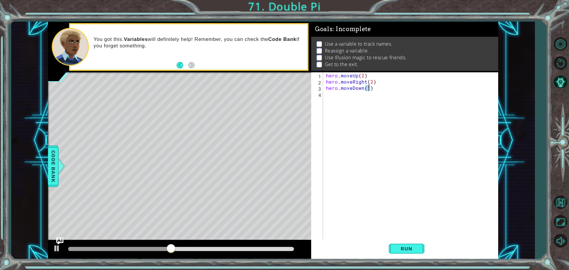
scroll to position [0, 2]
type textarea "hero.moveDown(2)"
click at [412, 248] on span "Run" at bounding box center [405, 248] width 23 height 6
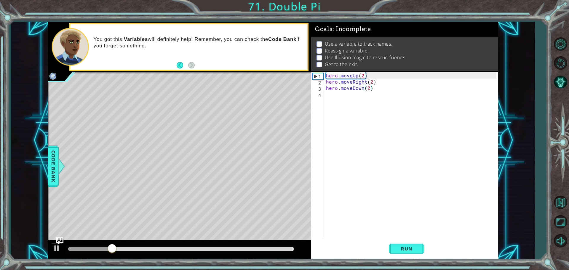
click at [327, 98] on div "hero . moveUp ( 2 ) hero . moveRight ( 2 ) hero . moveDown ( 2 )" at bounding box center [412, 162] width 174 height 180
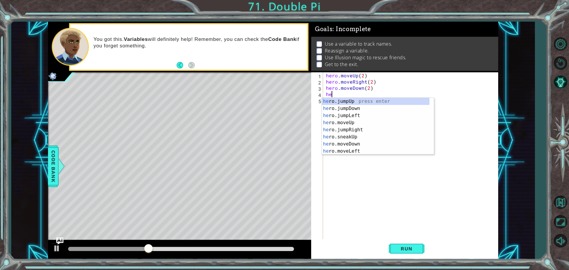
scroll to position [0, 0]
type textarea "h"
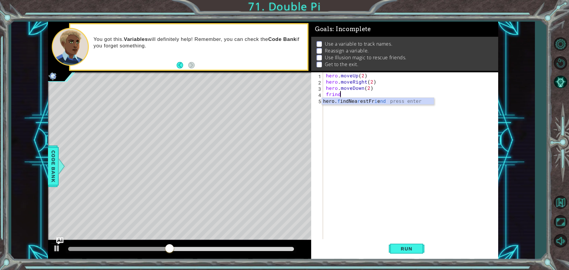
scroll to position [0, 1]
click at [60, 238] on img "Ask AI" at bounding box center [60, 241] width 8 height 8
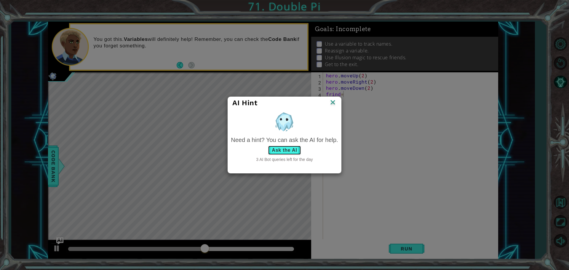
click at [274, 148] on button "Ask the AI" at bounding box center [284, 149] width 33 height 9
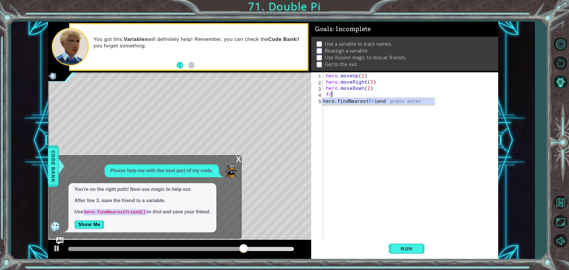
scroll to position [0, 0]
type textarea "f"
type textarea "hero.f"
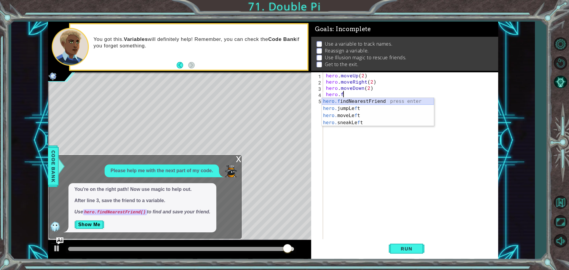
click at [350, 103] on div "hero.f indNearestFriend press enter hero. jumpLe f t press enter hero. moveLe f…" at bounding box center [378, 119] width 112 height 43
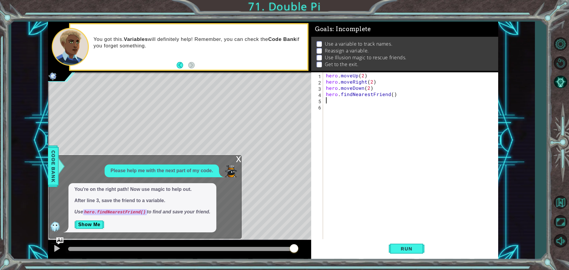
click at [236, 158] on div "x" at bounding box center [238, 158] width 5 height 6
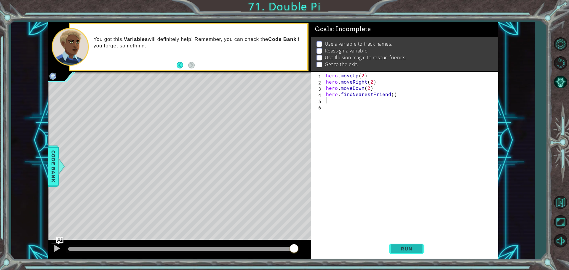
click at [415, 247] on span "Run" at bounding box center [405, 248] width 23 height 6
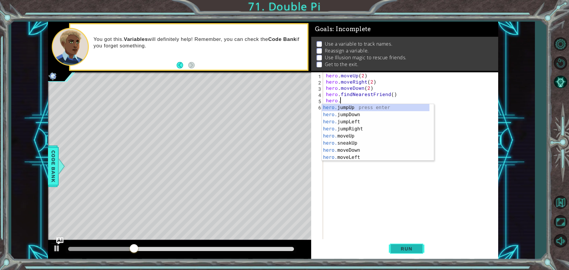
scroll to position [0, 1]
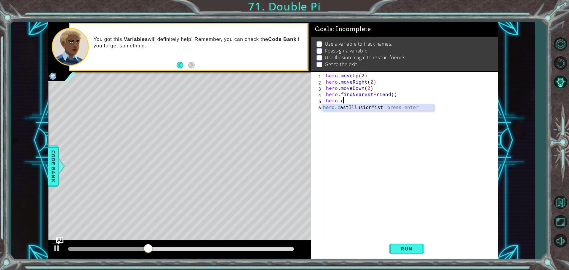
click at [357, 107] on div "hero.c astIllusionMist press enter" at bounding box center [378, 114] width 112 height 21
click at [404, 246] on span "Run" at bounding box center [405, 248] width 23 height 6
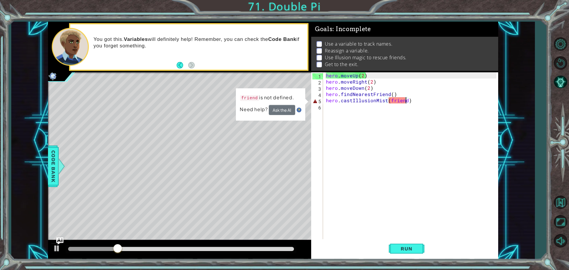
click at [403, 102] on div "hero . moveUp ( 2 ) hero . moveRight ( 2 ) hero . moveDown ( 2 ) hero . findNea…" at bounding box center [412, 162] width 174 height 180
click at [407, 101] on div "hero . moveUp ( 2 ) hero . moveRight ( 2 ) hero . moveDown ( 2 ) hero . findNea…" at bounding box center [412, 162] width 174 height 180
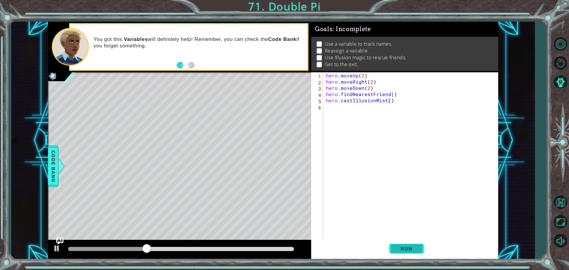
click at [397, 253] on button "Run" at bounding box center [406, 248] width 36 height 19
click at [58, 238] on img "Ask AI" at bounding box center [60, 241] width 8 height 8
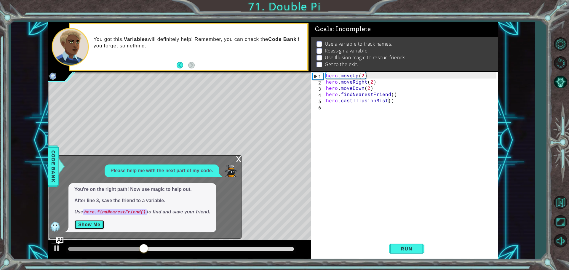
click at [86, 222] on button "Show Me" at bounding box center [89, 224] width 30 height 9
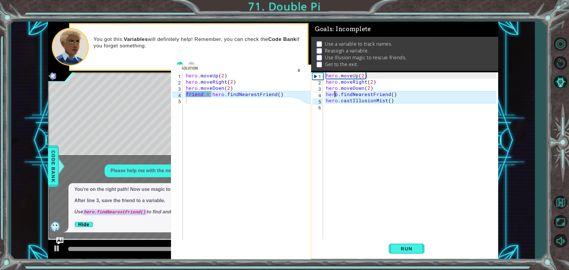
click at [335, 93] on div "hero . moveUp ( 2 ) hero . moveRight ( 2 ) hero . moveDown ( 2 ) hero . findNea…" at bounding box center [412, 162] width 174 height 180
drag, startPoint x: 341, startPoint y: 95, endPoint x: 323, endPoint y: 94, distance: 17.5
click at [323, 94] on div "hero.findNearestFriend() 1 2 3 4 5 6 hero . moveUp ( 2 ) hero . moveRight ( 2 )…" at bounding box center [403, 156] width 185 height 168
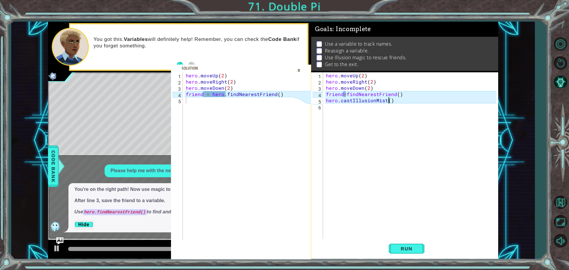
click at [389, 101] on div "hero . moveUp ( 2 ) hero . moveRight ( 2 ) hero . moveDown ( 2 ) friend = findN…" at bounding box center [412, 162] width 174 height 180
click at [295, 67] on div "×" at bounding box center [298, 70] width 9 height 10
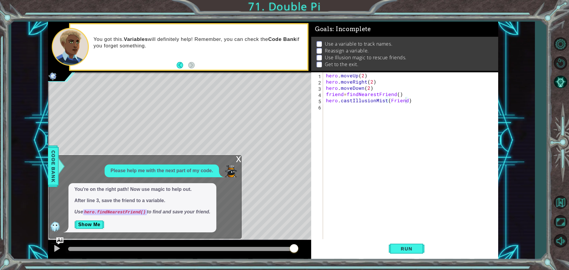
click at [239, 158] on div "x" at bounding box center [238, 158] width 5 height 6
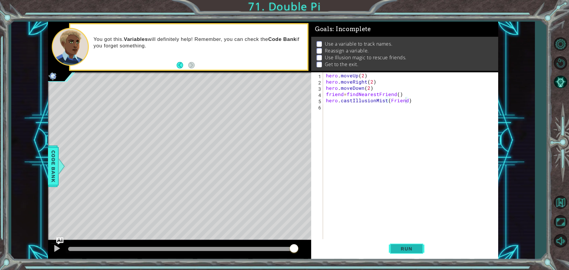
click at [400, 246] on span "Run" at bounding box center [405, 248] width 23 height 6
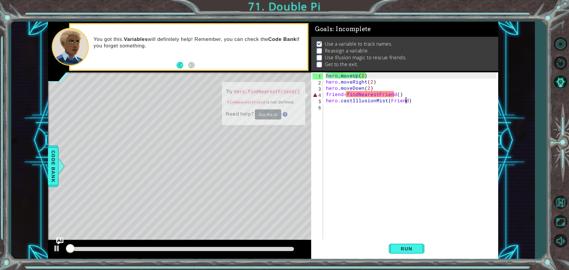
scroll to position [3, 0]
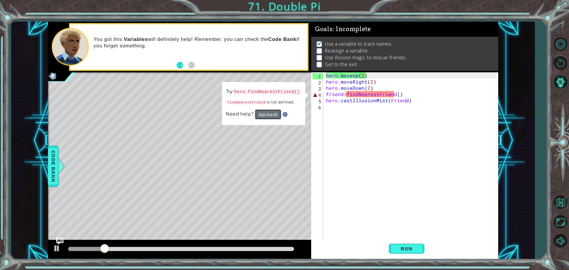
click at [265, 116] on button "Ask the AI" at bounding box center [268, 114] width 26 height 10
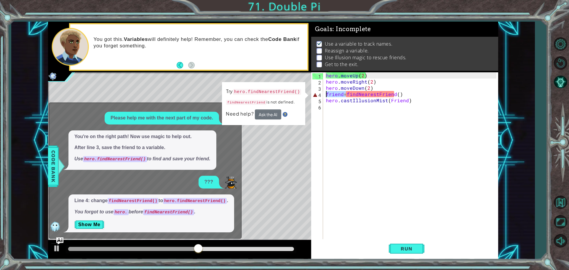
drag, startPoint x: 344, startPoint y: 95, endPoint x: 325, endPoint y: 97, distance: 19.6
click at [325, 97] on div "hero . moveUp ( 2 ) hero . moveRight ( 2 ) hero . moveDown ( 2 ) friend = findN…" at bounding box center [412, 162] width 174 height 180
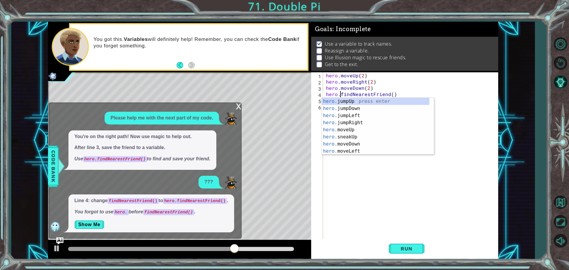
scroll to position [0, 1]
type textarea "hero.findNearestFriend()"
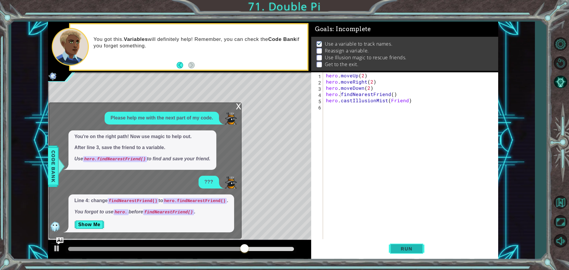
click at [403, 248] on span "Run" at bounding box center [405, 248] width 23 height 6
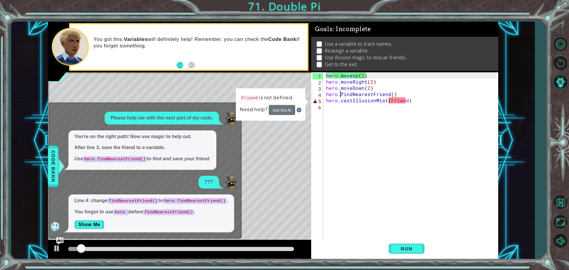
type textarea "hero.castIllusionMist(Friend)"
drag, startPoint x: 407, startPoint y: 99, endPoint x: 321, endPoint y: 102, distance: 86.5
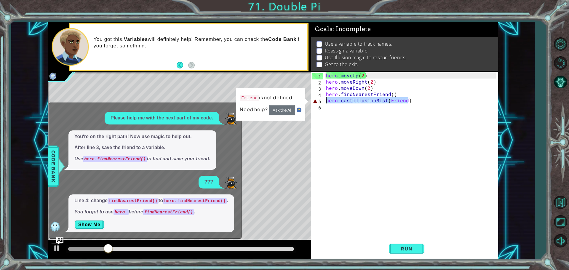
click at [321, 102] on div "1 2 3 4 5 6 hero . moveUp ( 2 ) hero . moveRight ( 2 ) hero . moveDown ( 2 ) he…" at bounding box center [403, 156] width 185 height 168
type textarea "hero.castIllusionMist(Friend)"
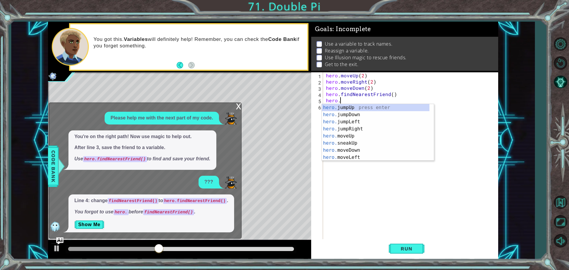
scroll to position [0, 1]
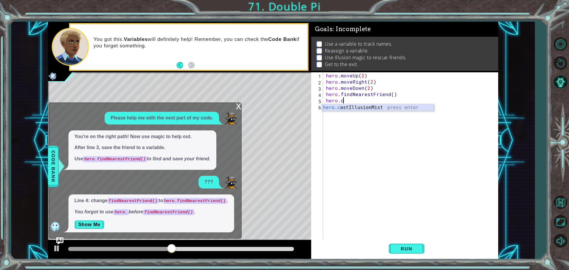
click at [382, 107] on div "hero.c astIllusionMist press enter" at bounding box center [378, 114] width 112 height 21
click at [406, 244] on button "Run" at bounding box center [406, 248] width 36 height 19
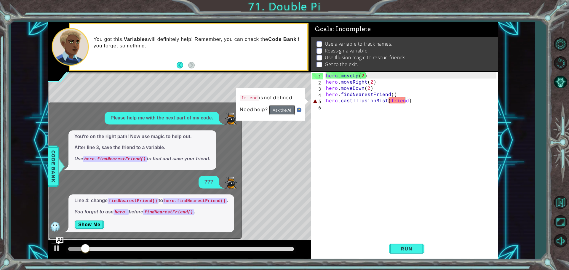
click at [276, 108] on button "Ask the AI" at bounding box center [282, 110] width 26 height 10
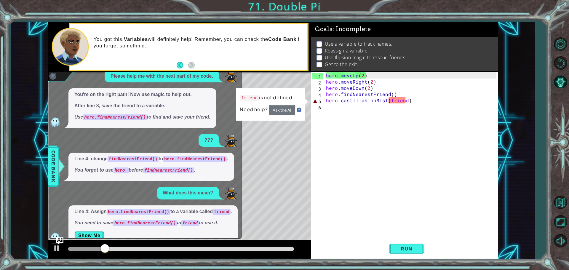
scroll to position [11, 0]
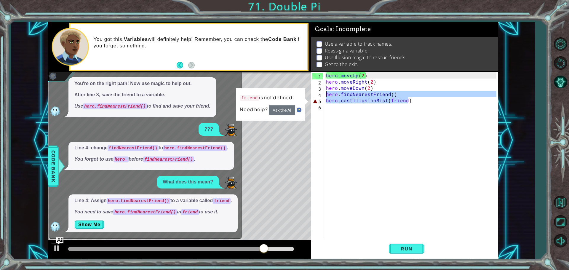
drag, startPoint x: 410, startPoint y: 101, endPoint x: 292, endPoint y: 95, distance: 118.9
click at [292, 95] on div "1 2 3 4 5 6 hero . moveUp ( 2 ) hero . moveRight ( 2 ) hero . moveDown ( 2 ) fr…" at bounding box center [273, 140] width 450 height 237
click at [292, 95] on p "friend is not defined." at bounding box center [267, 98] width 54 height 9
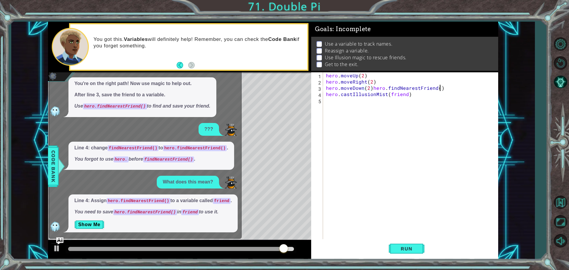
click at [455, 88] on div "hero . moveUp ( 2 ) hero . moveRight ( 2 ) hero . moveDown ( 2 ) hero . findNea…" at bounding box center [412, 162] width 174 height 180
drag, startPoint x: 425, startPoint y: 95, endPoint x: 312, endPoint y: 92, distance: 112.5
click at [312, 92] on div "hero.moveDown(2) 1 2 3 4 5 hero . moveUp ( 2 ) hero . moveRight ( 2 ) hero . mo…" at bounding box center [403, 156] width 185 height 168
click at [312, 92] on div "4" at bounding box center [317, 95] width 11 height 6
click at [455, 88] on div "hero . moveUp ( 2 ) hero . moveRight ( 2 ) hero . moveDown ( 2 ) hero . castIll…" at bounding box center [412, 162] width 174 height 180
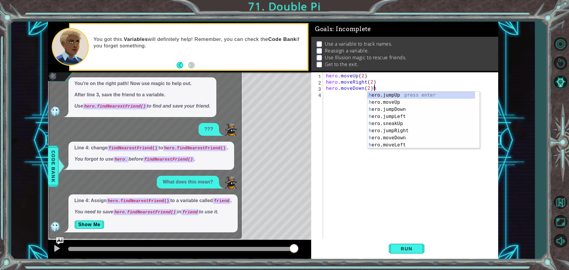
type textarea "hero.moveDown(2)"
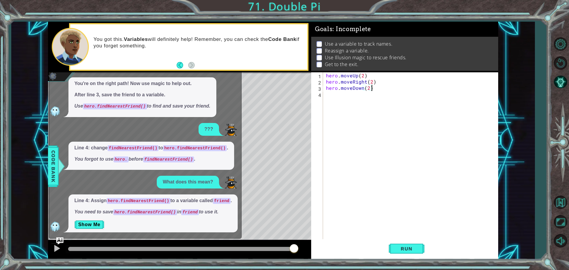
click at [331, 92] on div "hero . moveUp ( 2 ) hero . moveRight ( 2 ) hero . moveDown ( 2 )" at bounding box center [412, 162] width 174 height 180
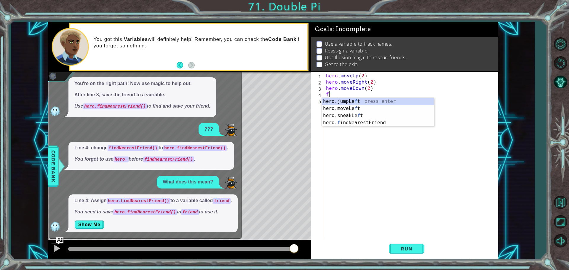
type textarea "fr"
click at [341, 100] on div "hero.findNearest Fr iend press enter" at bounding box center [378, 108] width 112 height 21
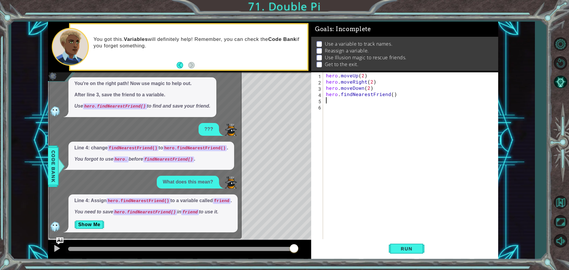
click at [341, 100] on div "hero . moveUp ( 2 ) hero . moveRight ( 2 ) hero . moveDown ( 2 ) hero . findNea…" at bounding box center [412, 162] width 174 height 180
type textarea "hero.findNearestFriend()"
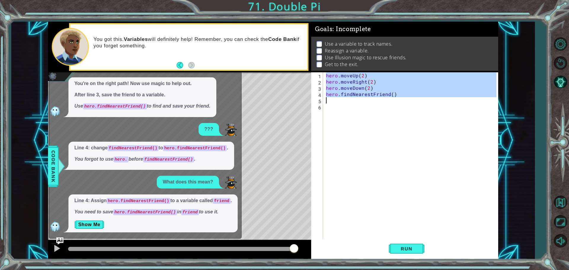
click at [337, 106] on div "hero . moveUp ( 2 ) hero . moveRight ( 2 ) hero . moveDown ( 2 ) hero . findNea…" at bounding box center [412, 162] width 174 height 180
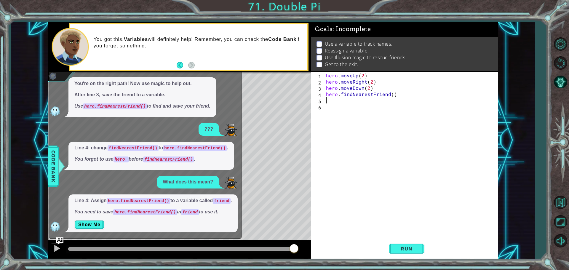
click at [335, 102] on div "hero . moveUp ( 2 ) hero . moveRight ( 2 ) hero . moveDown ( 2 ) hero . findNea…" at bounding box center [412, 162] width 174 height 180
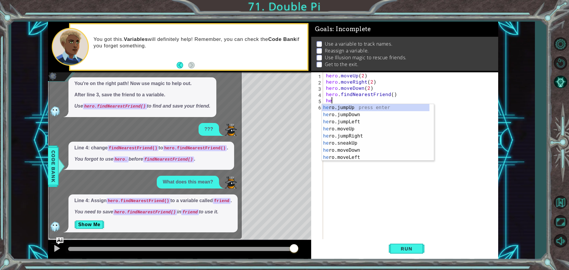
type textarea "h"
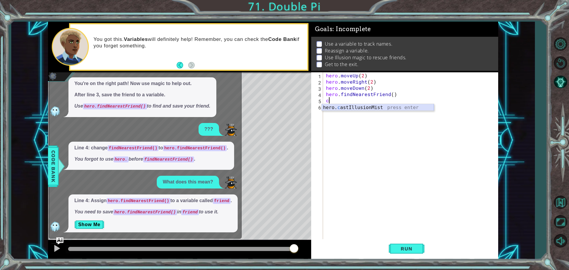
click at [341, 105] on div "hero. c astIllusionMist press enter" at bounding box center [378, 114] width 112 height 21
click at [398, 249] on span "Run" at bounding box center [405, 248] width 23 height 6
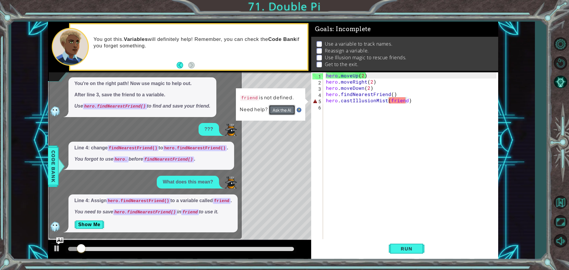
click at [284, 110] on button "Ask the AI" at bounding box center [282, 110] width 26 height 10
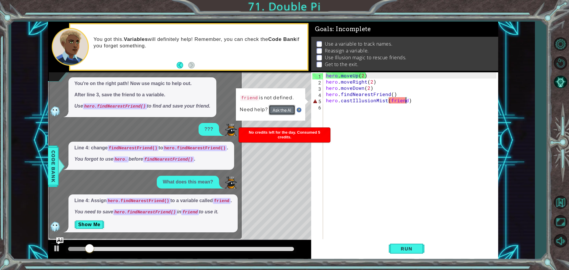
click at [284, 110] on button "Ask the AI" at bounding box center [282, 110] width 26 height 10
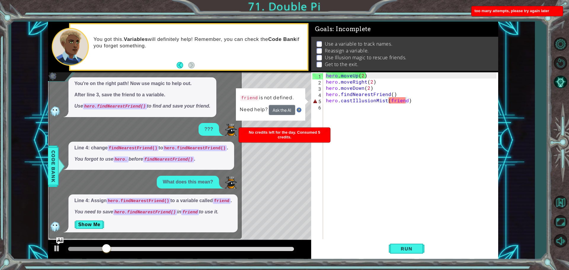
click at [213, 94] on div "You're on the right path! Now use magic to help out. After line 3, save the fri…" at bounding box center [143, 97] width 189 height 40
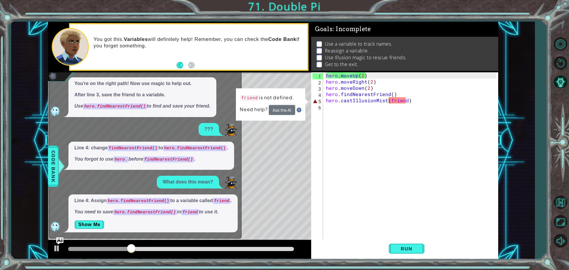
click at [403, 102] on div "hero . moveUp ( 2 ) hero . moveRight ( 2 ) hero . moveDown ( 2 ) hero . findNea…" at bounding box center [412, 162] width 174 height 180
click at [405, 101] on div "hero . moveUp ( 2 ) hero . moveRight ( 2 ) hero . moveDown ( 2 ) hero . findNea…" at bounding box center [412, 162] width 174 height 180
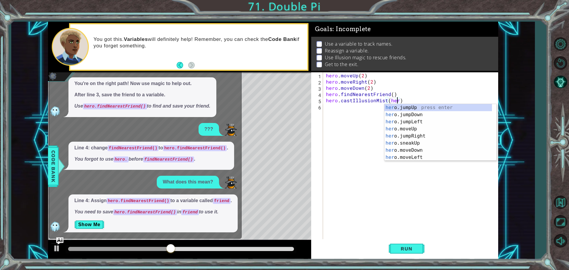
scroll to position [0, 4]
type textarea "hero.castIllusionMist(hero)"
click at [395, 248] on span "Run" at bounding box center [405, 248] width 23 height 6
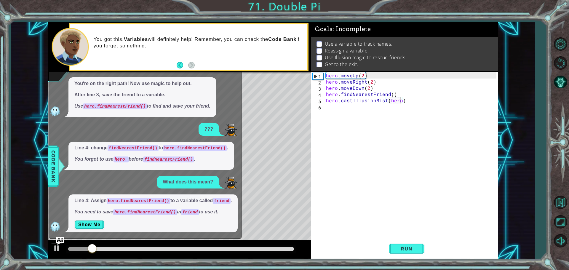
click at [56, 237] on img "Ask AI" at bounding box center [60, 241] width 8 height 8
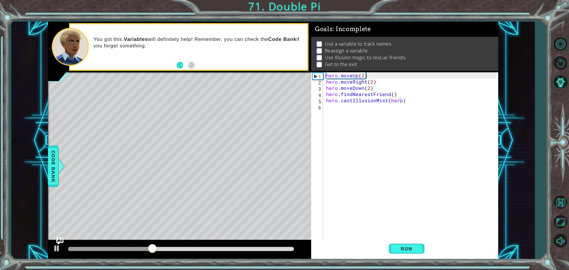
click at [324, 108] on div "hero.castIllusionMist(hero) 1 2 3 4 5 6 hero . moveUp ( 2 ) hero . moveRight ( …" at bounding box center [403, 156] width 185 height 168
click at [325, 107] on div "hero . moveUp ( 2 ) hero . moveRight ( 2 ) hero . moveDown ( 2 ) hero . findNea…" at bounding box center [412, 162] width 174 height 180
type textarea "f"
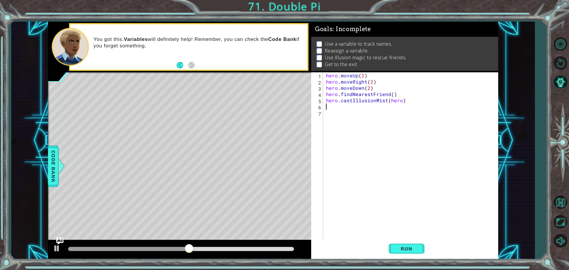
click at [325, 103] on div "hero . moveUp ( 2 ) hero . moveRight ( 2 ) hero . moveDown ( 2 ) hero . findNea…" at bounding box center [412, 162] width 174 height 180
click at [324, 102] on div "1 2 3 4 5 6 7 hero . moveUp ( 2 ) hero . moveRight ( 2 ) hero . moveDown ( 2 ) …" at bounding box center [403, 156] width 185 height 168
click at [325, 100] on div "hero . moveUp ( 2 ) hero . moveRight ( 2 ) hero . moveDown ( 2 ) hero . findNea…" at bounding box center [412, 162] width 174 height 180
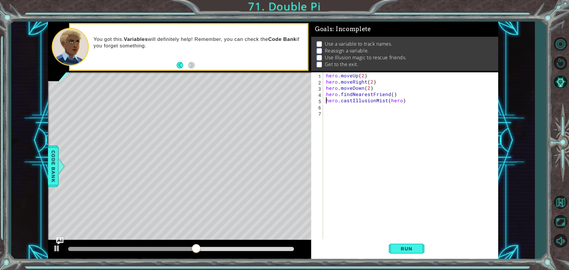
type textarea "hero.castIllusionMist(hero)"
click at [325, 100] on div "hero . moveUp ( 2 ) hero . moveRight ( 2 ) hero . moveDown ( 2 ) hero . findNea…" at bounding box center [410, 156] width 171 height 168
click at [326, 101] on div "hero . moveUp ( 2 ) hero . moveRight ( 2 ) hero . moveDown ( 2 ) hero . findNea…" at bounding box center [412, 162] width 174 height 180
click at [403, 248] on span "Run" at bounding box center [405, 248] width 23 height 6
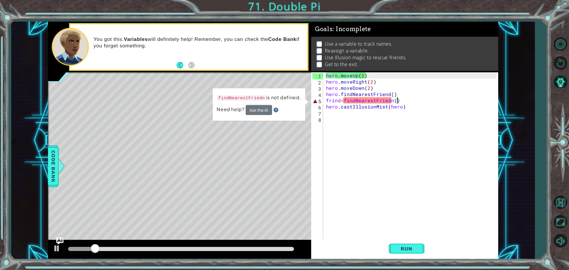
click at [391, 101] on div "hero . moveUp ( 2 ) hero . moveRight ( 2 ) hero . moveDown ( 2 ) hero . findNea…" at bounding box center [412, 162] width 174 height 180
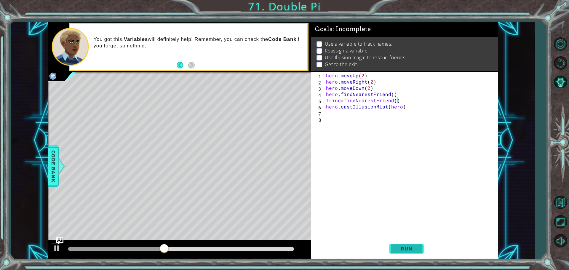
click at [404, 247] on span "Run" at bounding box center [405, 248] width 23 height 6
click at [407, 246] on span "Run" at bounding box center [405, 248] width 23 height 6
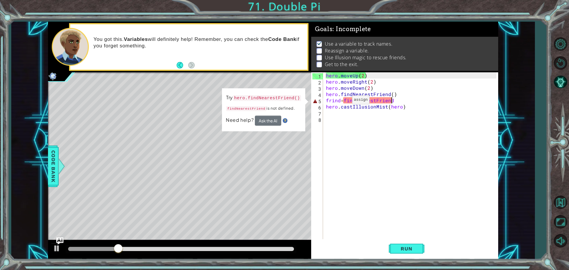
click at [342, 101] on div "hero . moveUp ( 2 ) hero . moveRight ( 2 ) hero . moveDown ( 2 ) hero . findNea…" at bounding box center [412, 162] width 174 height 180
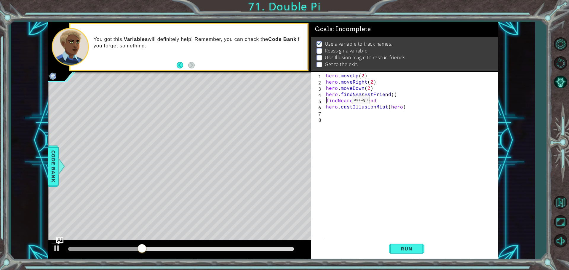
scroll to position [0, 0]
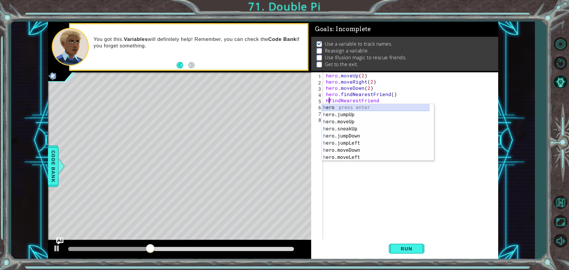
click at [344, 107] on div "h ero press enter h ero.jumpUp press enter h ero.moveUp press enter h ero.sneak…" at bounding box center [375, 139] width 107 height 71
type textarea "hero.F"
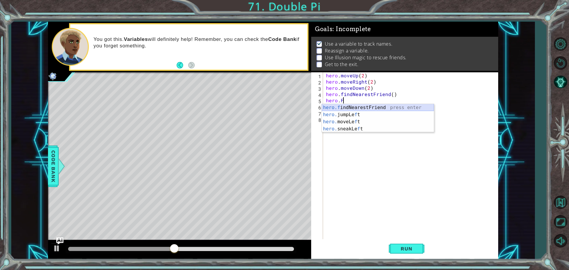
click at [352, 107] on div "hero.f indNearestFriend press enter hero. jumpLe f t press enter hero. moveLe f…" at bounding box center [378, 125] width 112 height 43
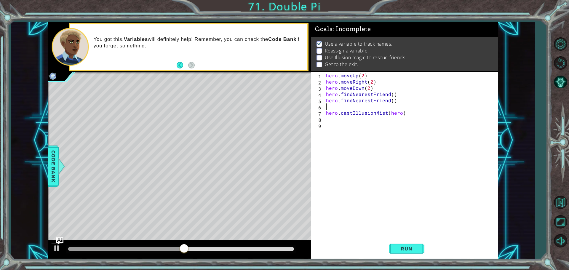
click at [325, 115] on div "hero . moveUp ( 2 ) hero . moveRight ( 2 ) hero . moveDown ( 2 ) hero . findNea…" at bounding box center [412, 162] width 174 height 180
click at [405, 245] on button "Run" at bounding box center [406, 248] width 36 height 19
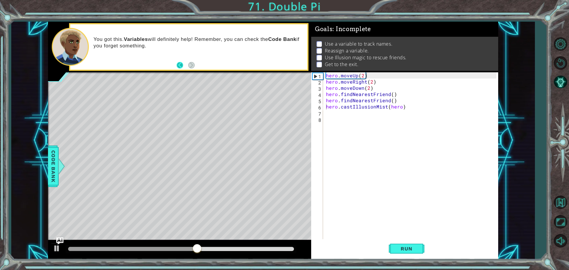
click at [180, 67] on button "Back" at bounding box center [182, 65] width 12 height 7
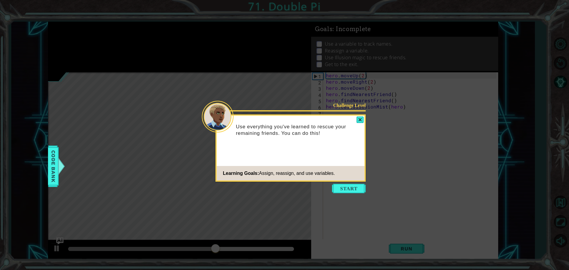
click at [342, 184] on button "Start" at bounding box center [349, 188] width 34 height 9
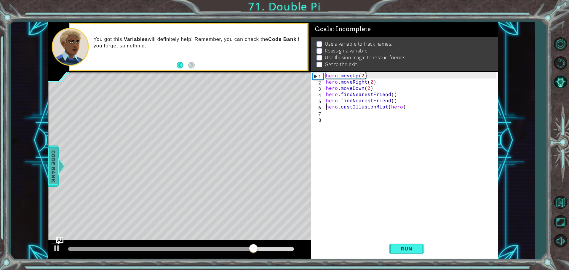
click at [55, 174] on span "Code Bank" at bounding box center [53, 166] width 9 height 36
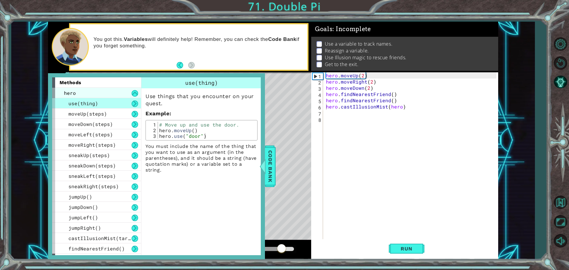
click at [79, 97] on div "hero" at bounding box center [96, 93] width 89 height 10
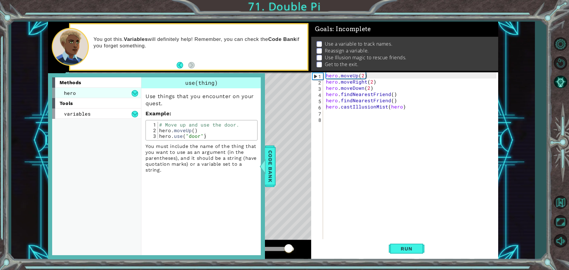
click at [85, 97] on div "hero" at bounding box center [96, 93] width 89 height 10
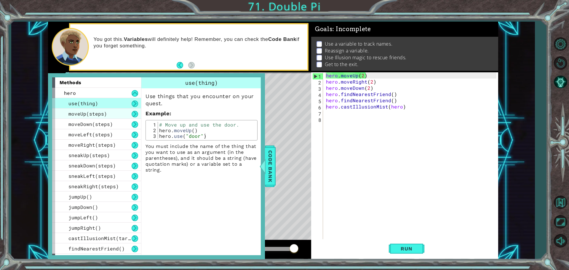
click at [115, 112] on div "moveUp(steps)" at bounding box center [96, 113] width 89 height 10
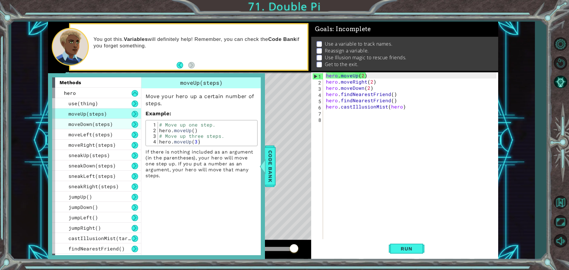
scroll to position [19, 0]
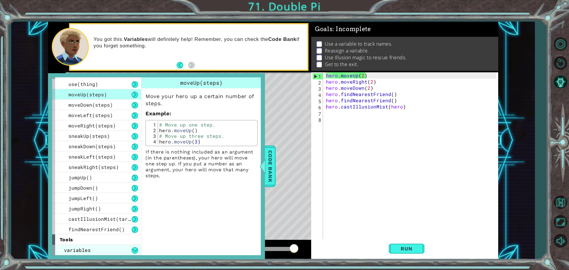
click at [70, 248] on span "variables" at bounding box center [77, 250] width 27 height 6
click at [135, 248] on button at bounding box center [134, 250] width 7 height 7
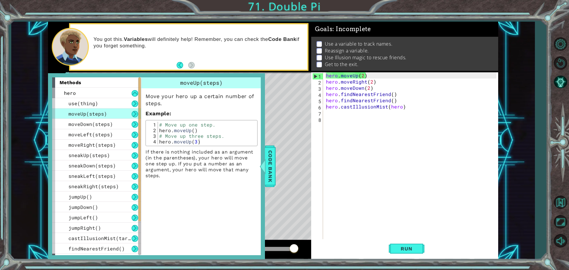
scroll to position [40, 0]
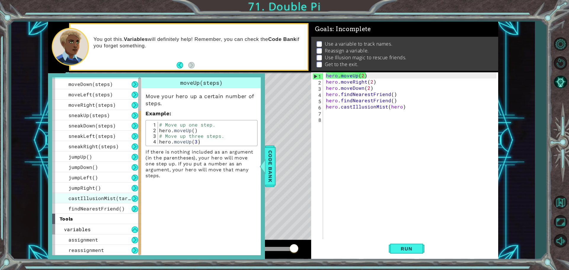
click at [108, 199] on span "castIllusionMist(target)" at bounding box center [103, 198] width 71 height 6
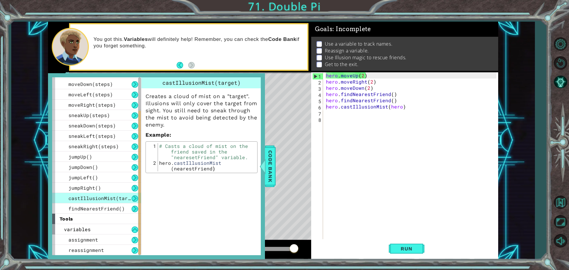
click at [399, 108] on div "hero . moveUp ( 2 ) hero . moveRight ( 2 ) hero . moveDown ( 2 ) hero . findNea…" at bounding box center [412, 162] width 174 height 180
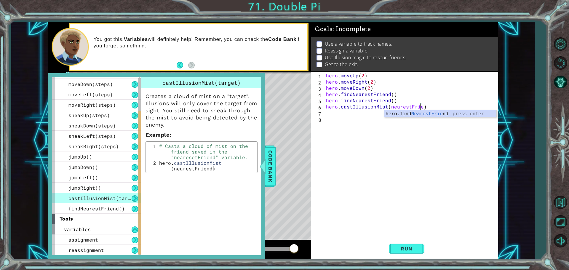
scroll to position [0, 6]
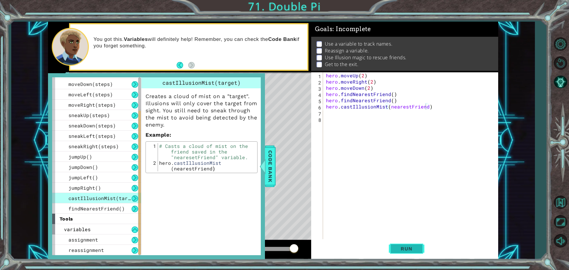
click at [408, 252] on button "Run" at bounding box center [406, 248] width 36 height 19
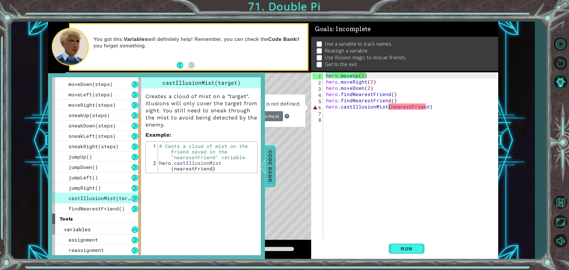
click at [270, 163] on span "Code Bank" at bounding box center [269, 166] width 9 height 36
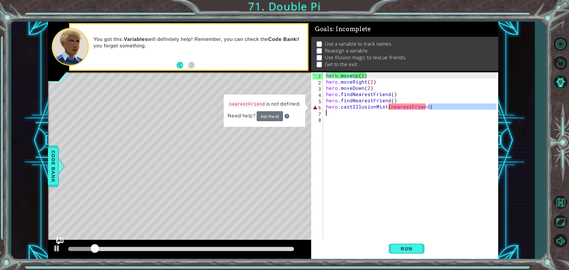
drag, startPoint x: 432, startPoint y: 104, endPoint x: 393, endPoint y: 110, distance: 39.5
click at [393, 110] on div "hero . moveUp ( 2 ) hero . moveRight ( 2 ) hero . moveDown ( 2 ) hero . findNea…" at bounding box center [412, 162] width 174 height 180
type textarea "hero.castIllusionMist(n earestFriend)"
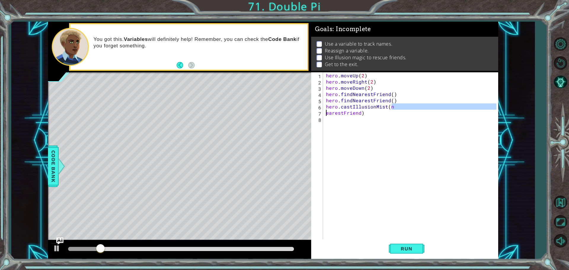
scroll to position [0, 4]
click at [368, 118] on div "hero . moveUp ( 2 ) hero . moveRight ( 2 ) hero . moveDown ( 2 ) hero . findNea…" at bounding box center [412, 162] width 174 height 180
click at [367, 115] on div "hero . moveUp ( 2 ) hero . moveRight ( 2 ) hero . moveDown ( 2 ) hero . findNea…" at bounding box center [412, 162] width 174 height 180
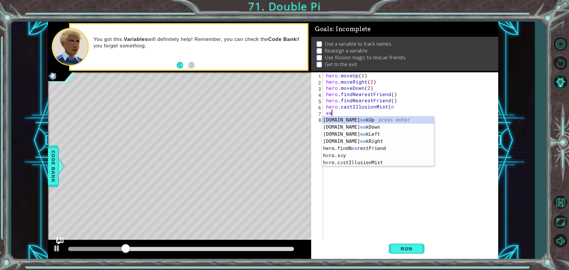
type textarea "e"
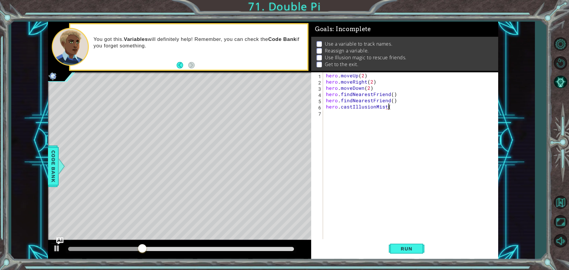
scroll to position [0, 4]
click at [412, 247] on span "Run" at bounding box center [405, 248] width 23 height 6
drag, startPoint x: 391, startPoint y: 107, endPoint x: 385, endPoint y: 101, distance: 8.8
click at [372, 108] on div "hero . moveUp ( 2 ) hero . moveRight ( 2 ) hero . moveDown ( 2 ) hero . findNea…" at bounding box center [412, 162] width 174 height 180
click at [399, 96] on div "hero . moveUp ( 2 ) hero . moveRight ( 2 ) hero . moveDown ( 2 ) hero . findNea…" at bounding box center [412, 162] width 174 height 180
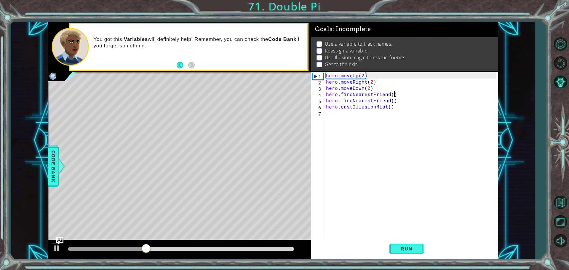
type textarea "hero.findNearestFriend()"
drag, startPoint x: 398, startPoint y: 94, endPoint x: 325, endPoint y: 95, distance: 73.4
click at [325, 95] on div "hero . moveUp ( 2 ) hero . moveRight ( 2 ) hero . moveDown ( 2 ) hero . findNea…" at bounding box center [412, 162] width 174 height 180
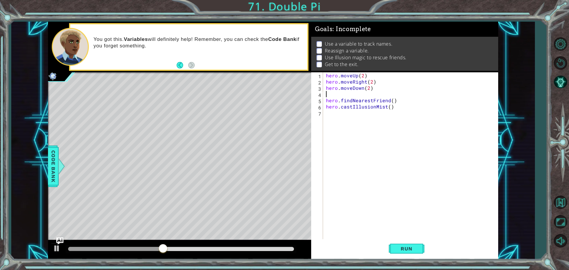
scroll to position [0, 0]
click at [406, 245] on span "Run" at bounding box center [405, 248] width 23 height 6
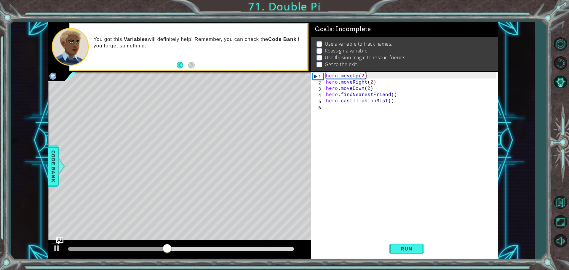
click at [325, 95] on div "hero . moveUp ( 2 ) hero . moveRight ( 2 ) hero . moveDown ( 2 ) hero . findNea…" at bounding box center [412, 162] width 174 height 180
type textarea "hero.findNearestFriend()"
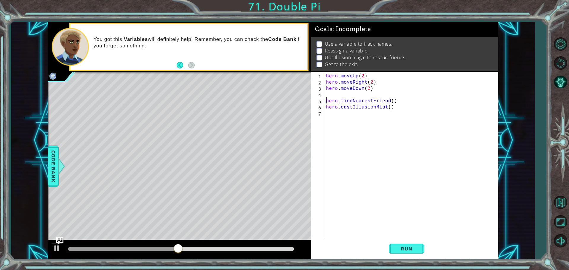
click at [329, 91] on div "hero . moveUp ( 2 ) hero . moveRight ( 2 ) hero . moveDown ( 2 ) hero . findNea…" at bounding box center [412, 162] width 174 height 180
type textarea "friend=castillusionMist()"
click at [400, 247] on span "Run" at bounding box center [405, 248] width 23 height 6
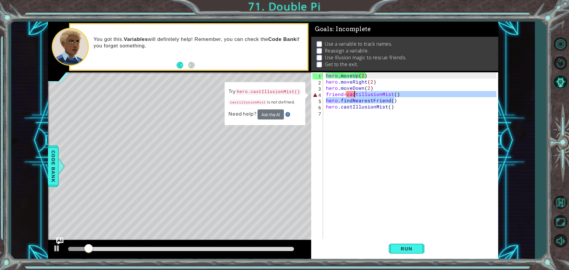
drag, startPoint x: 405, startPoint y: 97, endPoint x: 355, endPoint y: 91, distance: 50.1
click at [355, 91] on div "hero . moveUp ( 2 ) hero . moveRight ( 2 ) hero . moveDown ( 2 ) friend = casti…" at bounding box center [412, 162] width 174 height 180
click at [408, 102] on div "hero . moveUp ( 2 ) hero . moveRight ( 2 ) hero . moveDown ( 2 ) friend = casti…" at bounding box center [410, 156] width 171 height 168
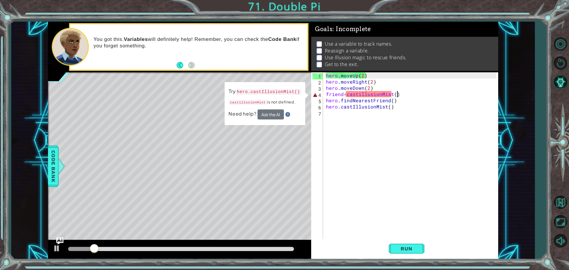
click at [403, 91] on div "hero . moveUp ( 2 ) hero . moveRight ( 2 ) hero . moveDown ( 2 ) friend = casti…" at bounding box center [412, 162] width 174 height 180
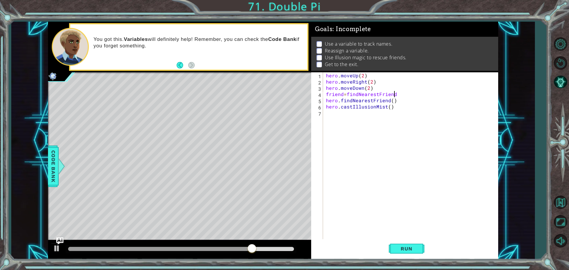
scroll to position [0, 4]
type textarea "friend=findNearestFriend()"
click at [399, 244] on button "Run" at bounding box center [406, 248] width 36 height 19
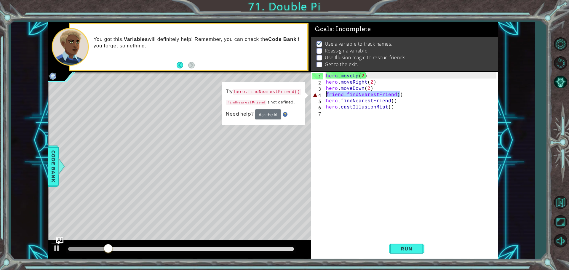
drag, startPoint x: 412, startPoint y: 97, endPoint x: 318, endPoint y: 93, distance: 94.5
click at [317, 93] on div "friend=findNearestFriend() 1 2 3 4 5 6 7 hero . moveUp ( 2 ) hero . moveRight (…" at bounding box center [403, 156] width 185 height 168
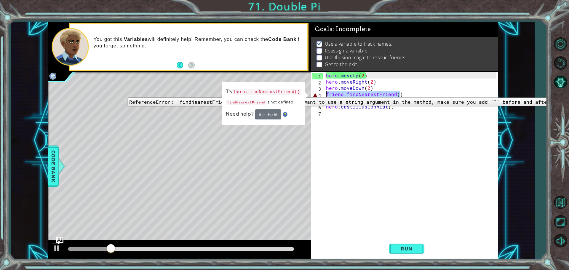
scroll to position [0, 0]
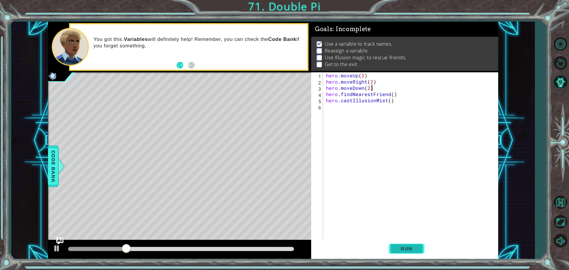
click at [396, 245] on button "Run" at bounding box center [406, 248] width 36 height 19
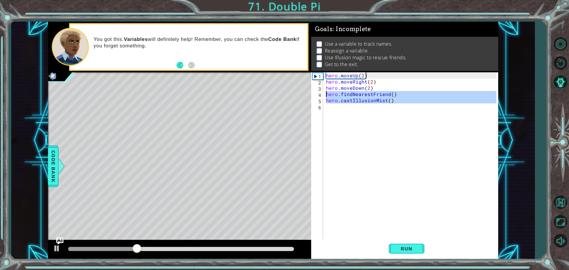
drag, startPoint x: 397, startPoint y: 105, endPoint x: 311, endPoint y: 91, distance: 86.8
click at [311, 91] on div "hero.moveDown(2) 1 2 3 4 5 6 hero . moveUp ( 2 ) hero . moveRight ( 2 ) hero . …" at bounding box center [403, 156] width 185 height 168
click at [311, 91] on div "hero.findNearestFriend() hero.castIllusionMist() 1 2 3 4 5 6 hero . moveUp ( 2 …" at bounding box center [403, 156] width 185 height 168
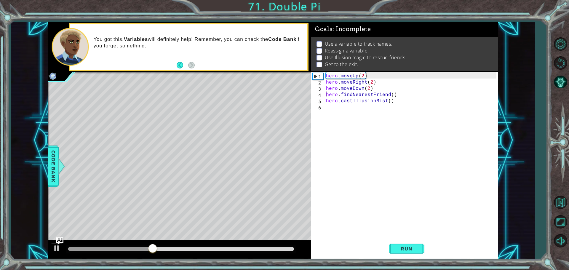
drag, startPoint x: 324, startPoint y: 102, endPoint x: 337, endPoint y: 98, distance: 13.2
click at [337, 98] on div "hero.findNearestFriend() 1 2 3 4 5 6 hero . moveUp ( 2 ) hero . moveRight ( 2 )…" at bounding box center [403, 156] width 185 height 168
drag, startPoint x: 397, startPoint y: 97, endPoint x: 374, endPoint y: 98, distance: 23.7
click at [374, 98] on div "hero . moveUp ( 2 ) hero . moveRight ( 2 ) hero . moveDown ( 2 ) hero . findNea…" at bounding box center [412, 162] width 174 height 180
click at [403, 100] on div "hero . moveUp ( 2 ) hero . moveRight ( 2 ) hero . moveDown ( 2 ) hero . findNea…" at bounding box center [412, 162] width 174 height 180
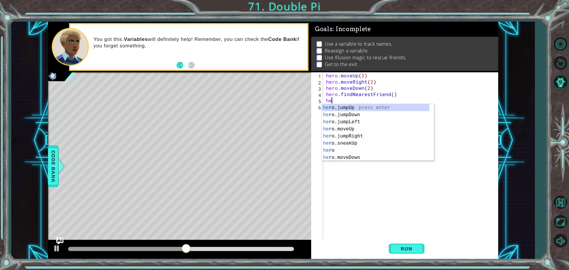
type textarea "h"
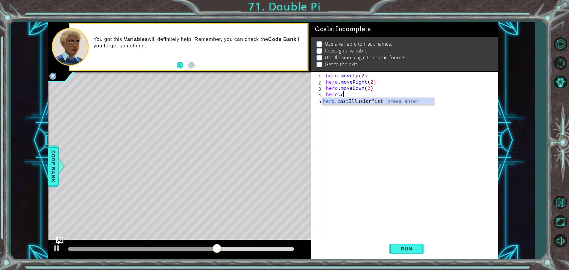
scroll to position [0, 1]
click at [399, 101] on div "hero.c astIllusionMist press enter" at bounding box center [378, 108] width 112 height 21
type textarea "hero.castIllusionMist(friend)"
click at [327, 101] on div "hero . moveUp ( 2 ) hero . moveRight ( 2 ) hero . moveDown ( 2 ) hero . castIll…" at bounding box center [412, 162] width 174 height 180
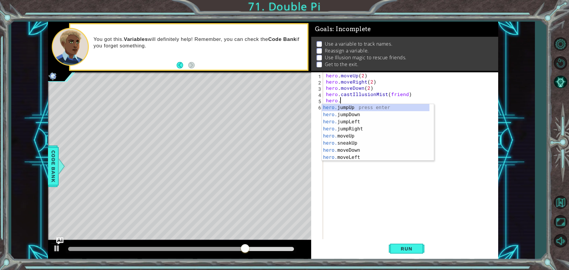
type textarea "hero.f"
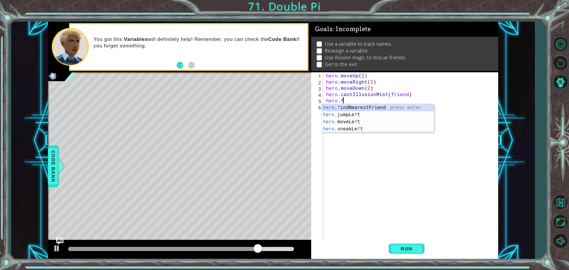
click at [383, 105] on div "hero.f indNearestFriend press enter hero. jumpLe f t press enter hero. moveLe f…" at bounding box center [378, 125] width 112 height 43
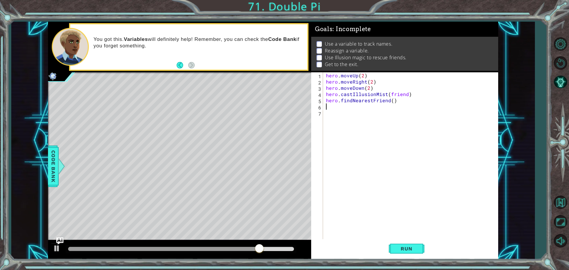
scroll to position [0, 0]
click at [397, 243] on button "Run" at bounding box center [406, 248] width 36 height 19
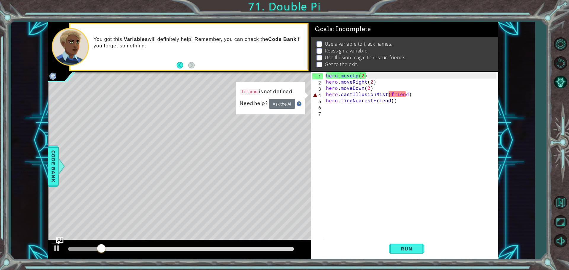
click at [404, 95] on div "hero . moveUp ( 2 ) hero . moveRight ( 2 ) hero . moveDown ( 2 ) hero . castIll…" at bounding box center [412, 162] width 174 height 180
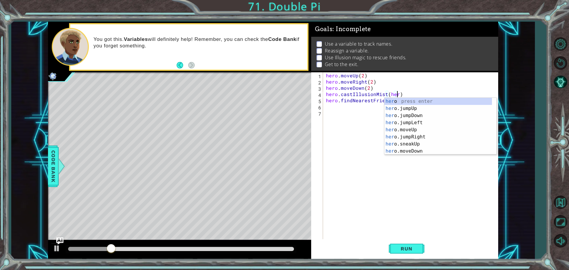
scroll to position [0, 4]
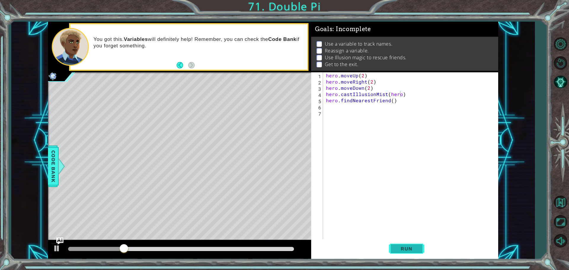
click at [398, 240] on button "Run" at bounding box center [406, 248] width 36 height 19
click at [399, 253] on button "Run" at bounding box center [406, 248] width 36 height 19
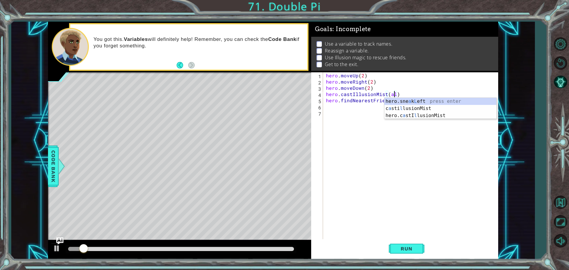
scroll to position [0, 4]
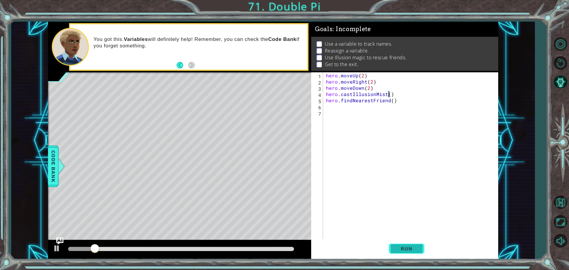
click at [398, 251] on span "Run" at bounding box center [405, 248] width 23 height 6
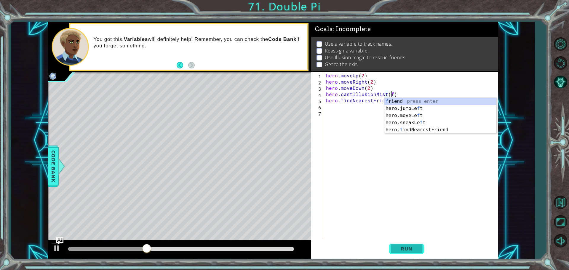
scroll to position [0, 4]
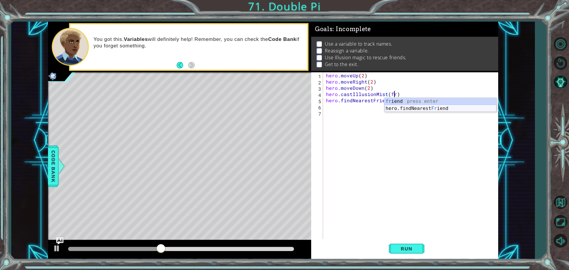
click at [407, 108] on div "fr iend press enter hero.findNearest Fr iend press enter" at bounding box center [440, 112] width 112 height 28
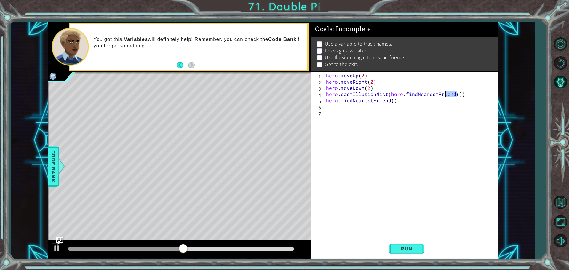
drag, startPoint x: 458, startPoint y: 94, endPoint x: 447, endPoint y: 94, distance: 11.3
click at [447, 94] on div "hero . moveUp ( 2 ) hero . moveRight ( 2 ) hero . moveDown ( 2 ) hero . castIll…" at bounding box center [412, 162] width 174 height 180
click at [447, 94] on div "hero . moveUp ( 2 ) hero . moveRight ( 2 ) hero . moveDown ( 2 ) hero . castIll…" at bounding box center [410, 156] width 171 height 168
click at [447, 94] on div "hero . moveUp ( 2 ) hero . moveRight ( 2 ) hero . moveDown ( 2 ) hero . castIll…" at bounding box center [412, 162] width 174 height 180
click at [441, 99] on div "hero . moveUp ( 2 ) hero . moveRight ( 2 ) hero . moveDown ( 2 ) hero . castIll…" at bounding box center [412, 162] width 174 height 180
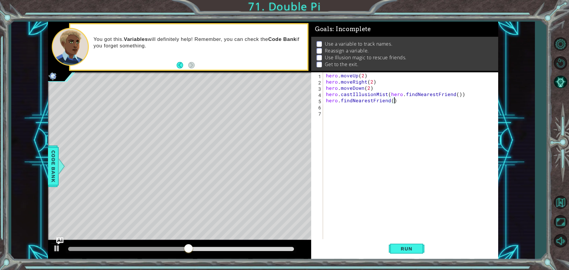
scroll to position [0, 4]
click at [400, 94] on div "hero . moveUp ( 2 ) hero . moveRight ( 2 ) hero . moveDown ( 2 ) hero . castIll…" at bounding box center [412, 162] width 174 height 180
type textarea "hero.castIllusionMist(hero.findNearestFriend())"
click at [403, 93] on div "hero . moveUp ( 2 ) hero . moveRight ( 2 ) hero . moveDown ( 2 ) hero . castIll…" at bounding box center [412, 162] width 174 height 180
click at [409, 252] on button "Run" at bounding box center [406, 248] width 36 height 19
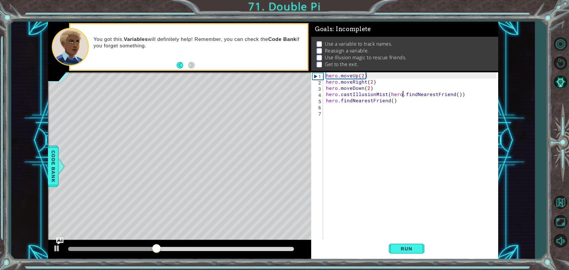
click at [325, 109] on div "hero . moveUp ( 2 ) hero . moveRight ( 2 ) hero . moveDown ( 2 ) hero . castIll…" at bounding box center [412, 162] width 174 height 180
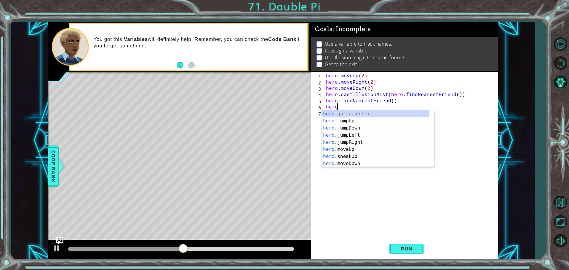
scroll to position [0, 1]
click at [353, 141] on div "hero. jumpUp press enter hero. jumpDown press enter hero. jumpLeft press enter …" at bounding box center [375, 145] width 107 height 71
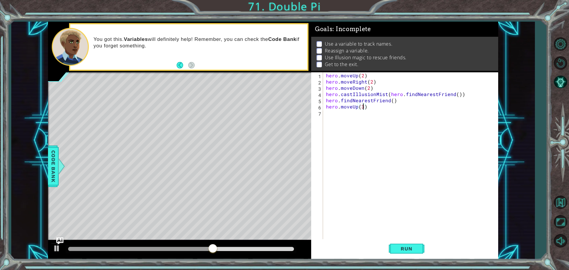
scroll to position [0, 2]
click at [412, 245] on button "Run" at bounding box center [406, 248] width 36 height 19
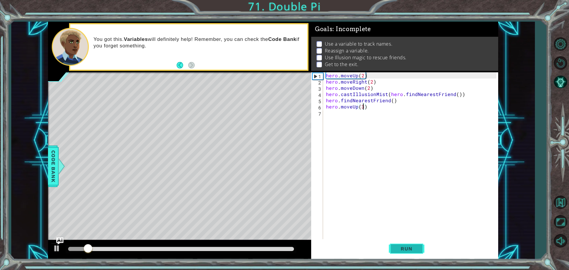
scroll to position [0, 2]
type textarea "hero.moveUp(3)"
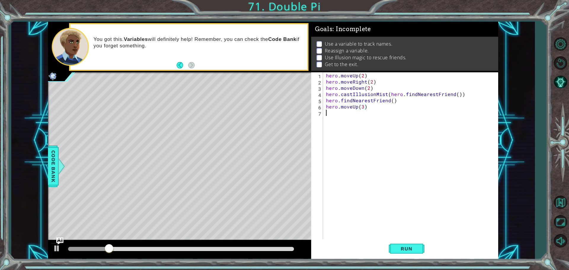
click at [328, 115] on div "hero . moveUp ( 2 ) hero . moveRight ( 2 ) hero . moveDown ( 2 ) hero . castIll…" at bounding box center [412, 162] width 174 height 180
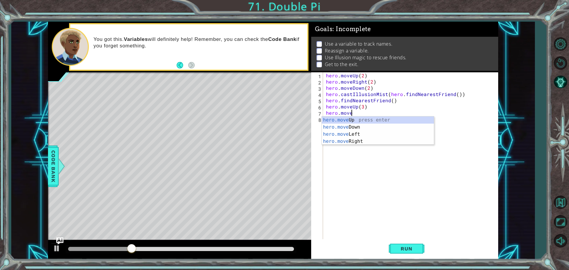
scroll to position [0, 1]
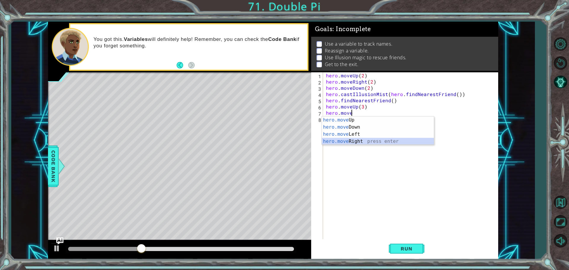
click at [349, 141] on div "hero.move Up press enter hero.move Down press enter hero.move Left press enter …" at bounding box center [378, 137] width 112 height 43
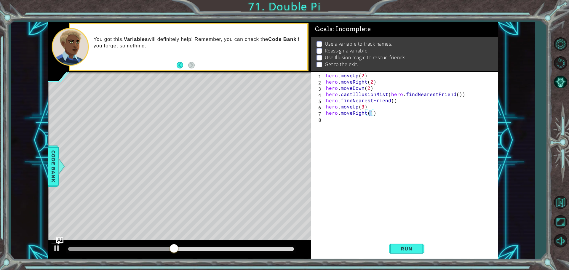
scroll to position [0, 3]
type textarea "hero.moveRight(3)"
click at [408, 243] on button "Run" at bounding box center [406, 248] width 36 height 19
click at [331, 122] on div "hero . moveUp ( 2 ) hero . moveRight ( 2 ) hero . moveDown ( 2 ) hero . castIll…" at bounding box center [412, 162] width 174 height 180
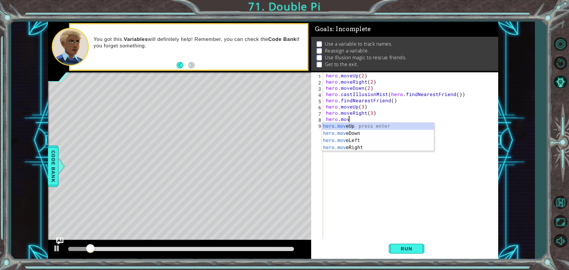
scroll to position [0, 1]
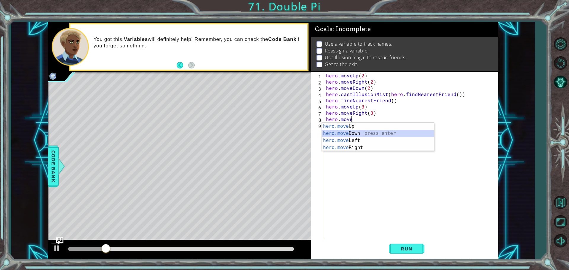
click at [347, 131] on div "hero.move Up press enter hero.move Down press enter hero.move Left press enter …" at bounding box center [378, 144] width 112 height 43
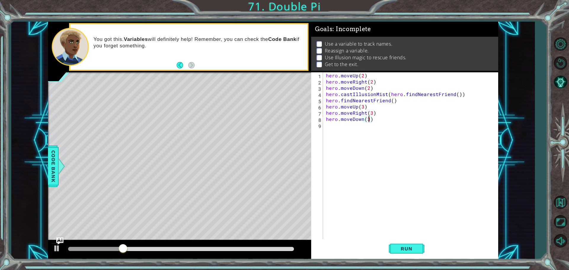
scroll to position [0, 2]
type textarea "hero.moveDown(3)"
click at [407, 244] on button "Run" at bounding box center [406, 248] width 36 height 19
click at [327, 128] on div "hero . moveUp ( 2 ) hero . moveRight ( 2 ) hero . moveDown ( 2 ) hero . castIll…" at bounding box center [412, 162] width 174 height 180
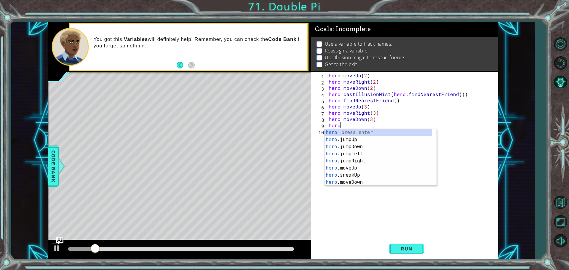
scroll to position [0, 1]
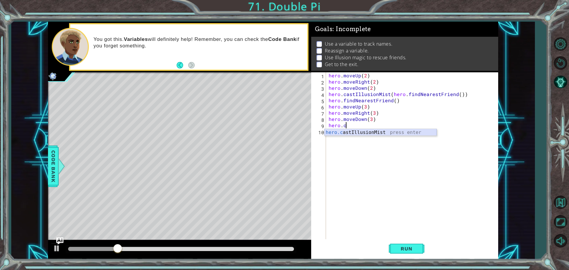
click at [389, 131] on div "hero.c astIllusionMist press enter" at bounding box center [380, 139] width 112 height 21
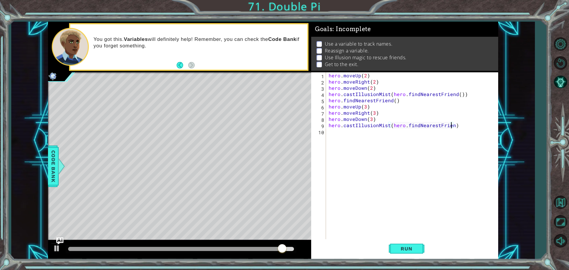
scroll to position [0, 8]
click at [398, 248] on span "Run" at bounding box center [405, 248] width 23 height 6
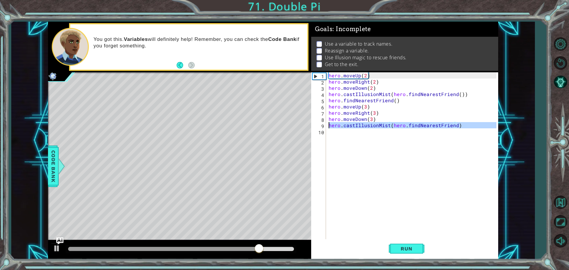
click at [324, 126] on div "9" at bounding box center [319, 126] width 14 height 6
type textarea "hero.castIllusionMist(hero.findNearestFriend)"
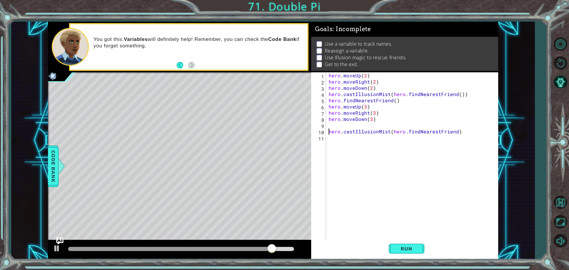
click at [329, 124] on div "hero . moveUp ( 2 ) hero . moveRight ( 2 ) hero . moveDown ( 2 ) hero . castIll…" at bounding box center [413, 162] width 172 height 180
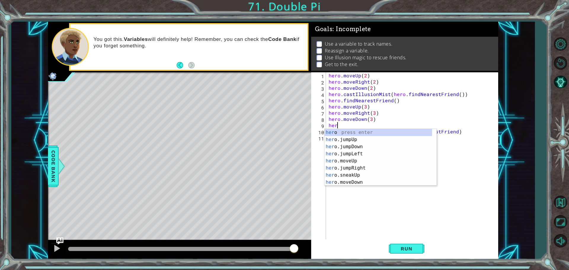
scroll to position [0, 0]
type textarea "h"
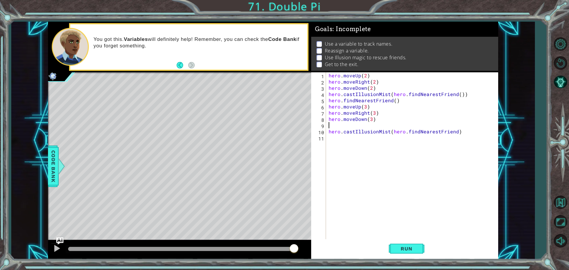
click at [331, 142] on div "hero . moveUp ( 2 ) hero . moveRight ( 2 ) hero . moveDown ( 2 ) hero . castIll…" at bounding box center [413, 162] width 172 height 180
type textarea "hero.castIllusionMist(hero.findNearestFriend)"
click at [326, 134] on div "hero.castIllusionMist(hero.findNearestFriend) 1 2 3 4 5 6 7 8 9 10 11 hero . mo…" at bounding box center [403, 156] width 185 height 168
click at [327, 133] on div "hero.castIllusionMist(hero.findNearestFriend) 1 2 3 4 5 6 7 8 9 10 11 hero . mo…" at bounding box center [403, 156] width 185 height 168
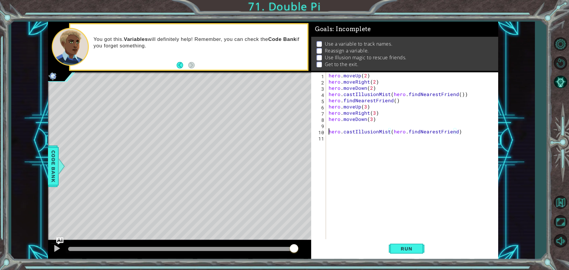
click at [330, 132] on div "hero . moveUp ( 2 ) hero . moveRight ( 2 ) hero . moveDown ( 2 ) hero . castIll…" at bounding box center [413, 162] width 172 height 180
click at [331, 134] on div "hero . moveUp ( 2 ) hero . moveRight ( 2 ) hero . moveDown ( 2 ) hero . castIll…" at bounding box center [413, 162] width 172 height 180
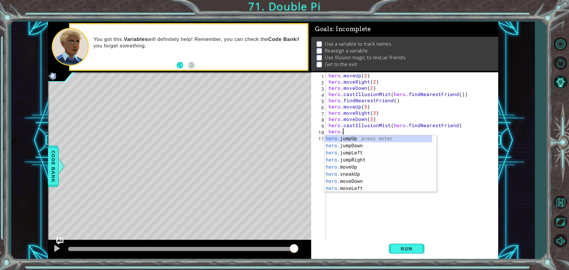
scroll to position [0, 1]
type textarea "hero.f"
click at [387, 137] on div "hero.f indNearestFriend press enter hero. jumpLe f t press enter hero. moveLe f…" at bounding box center [380, 156] width 112 height 43
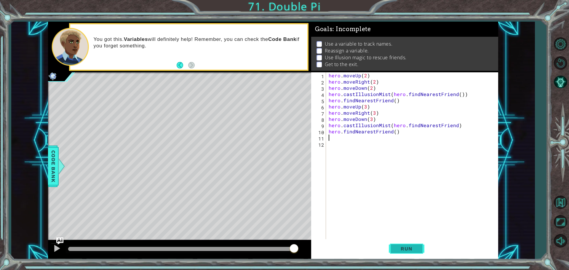
click at [399, 242] on button "Run" at bounding box center [406, 248] width 36 height 19
click at [401, 243] on button "Run" at bounding box center [406, 248] width 36 height 19
